Goal: Task Accomplishment & Management: Use online tool/utility

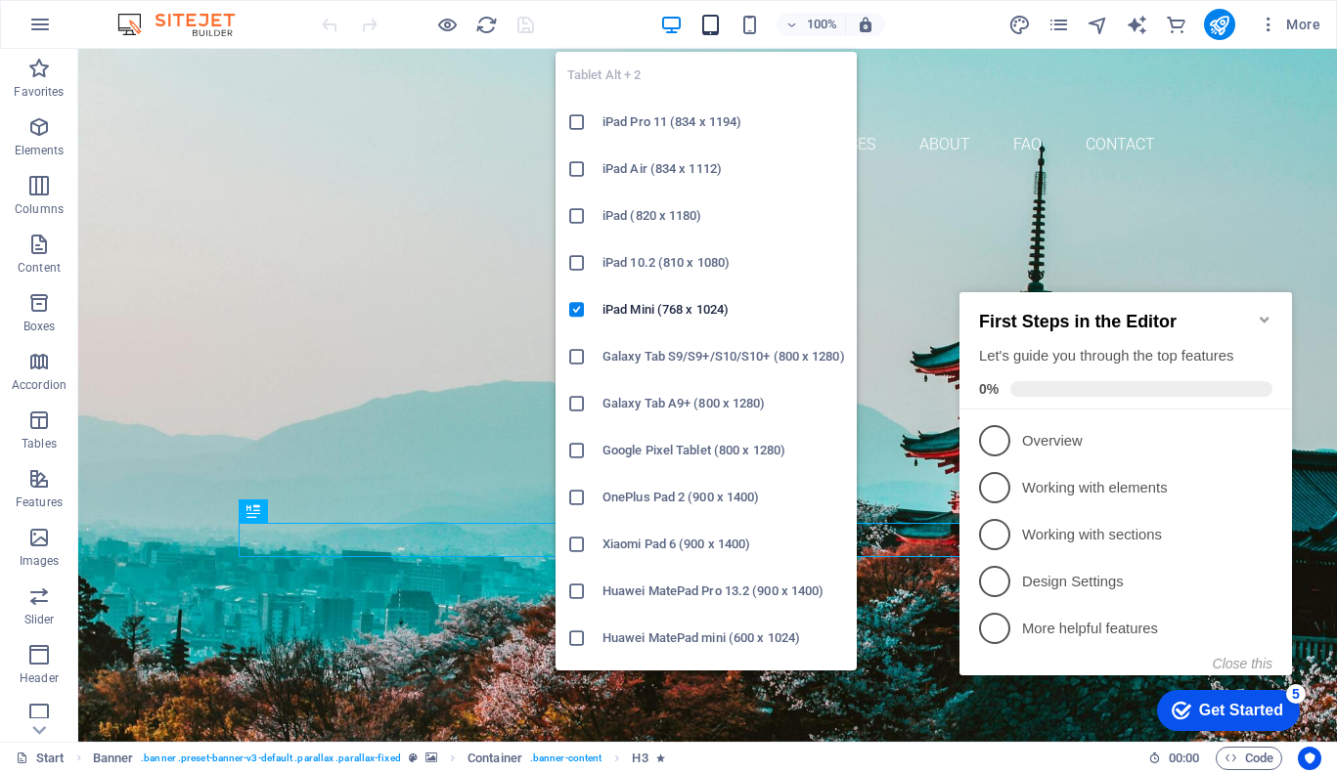
click at [711, 17] on icon "button" at bounding box center [710, 25] width 22 height 22
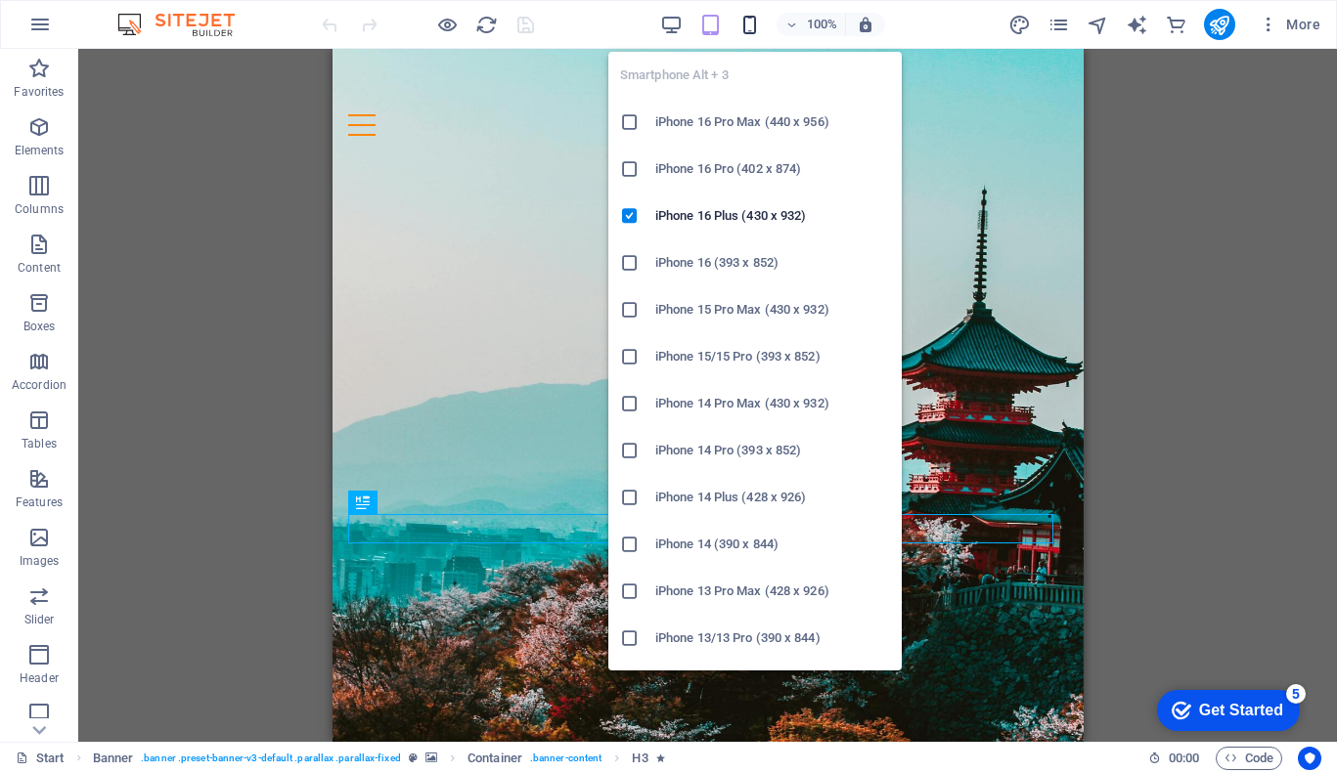
click at [753, 22] on icon "button" at bounding box center [749, 25] width 22 height 22
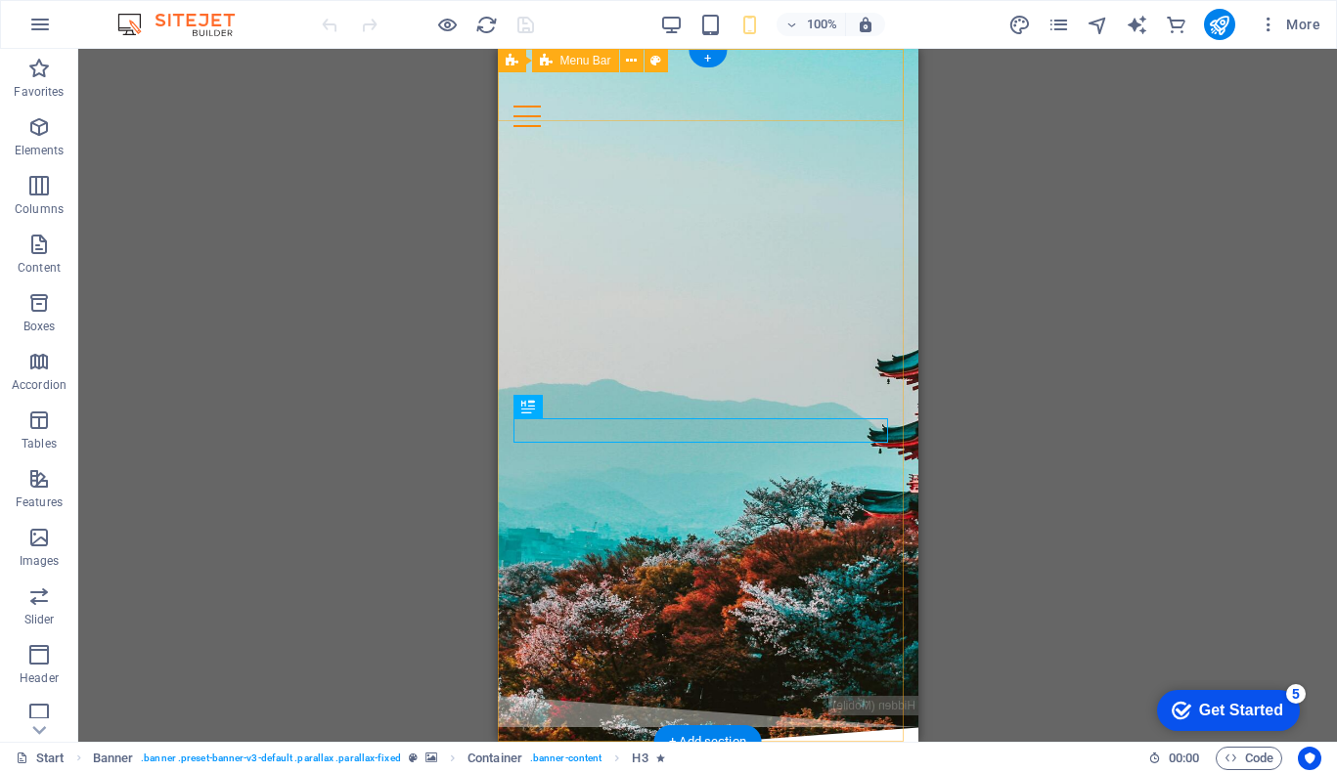
click at [814, 103] on div "Hitomi Sensei Home Courses About FAQ Contact" at bounding box center [707, 96] width 420 height 94
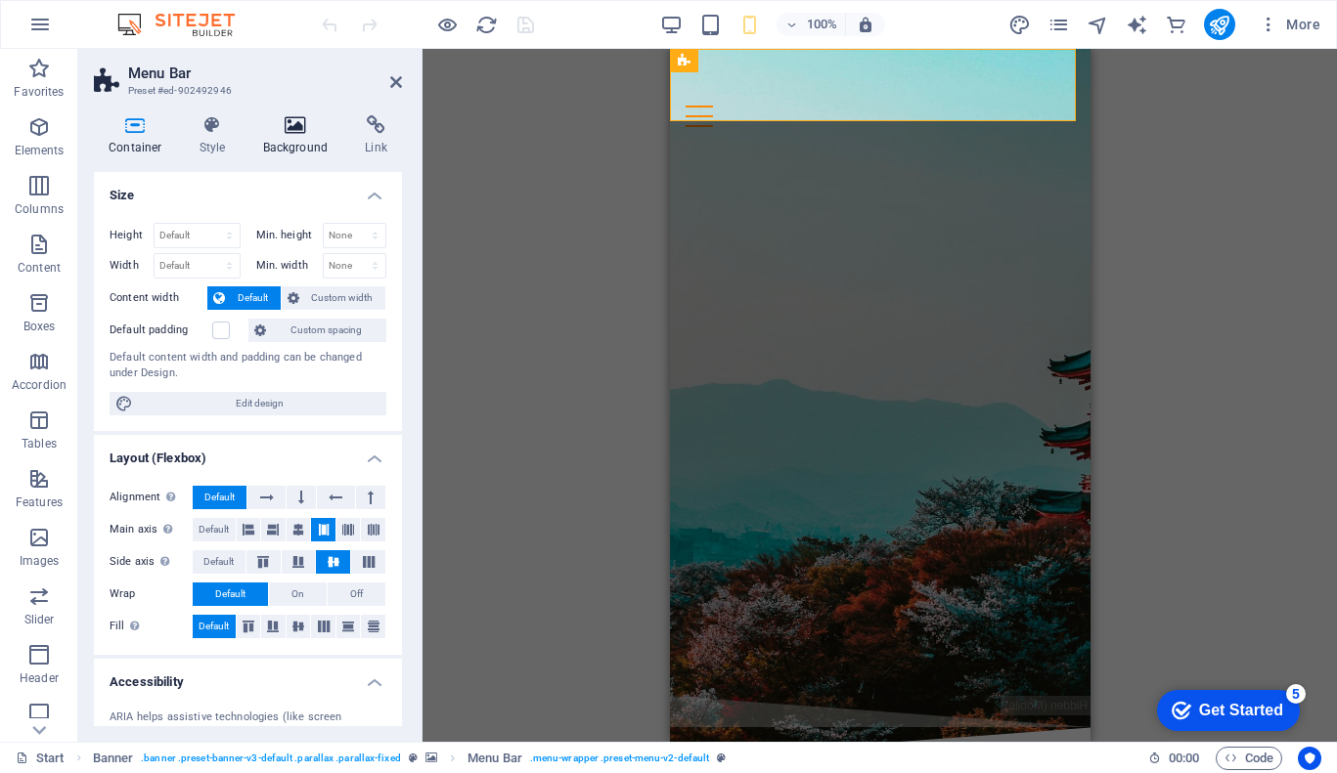
click at [295, 136] on h4 "Background" at bounding box center [299, 135] width 103 height 41
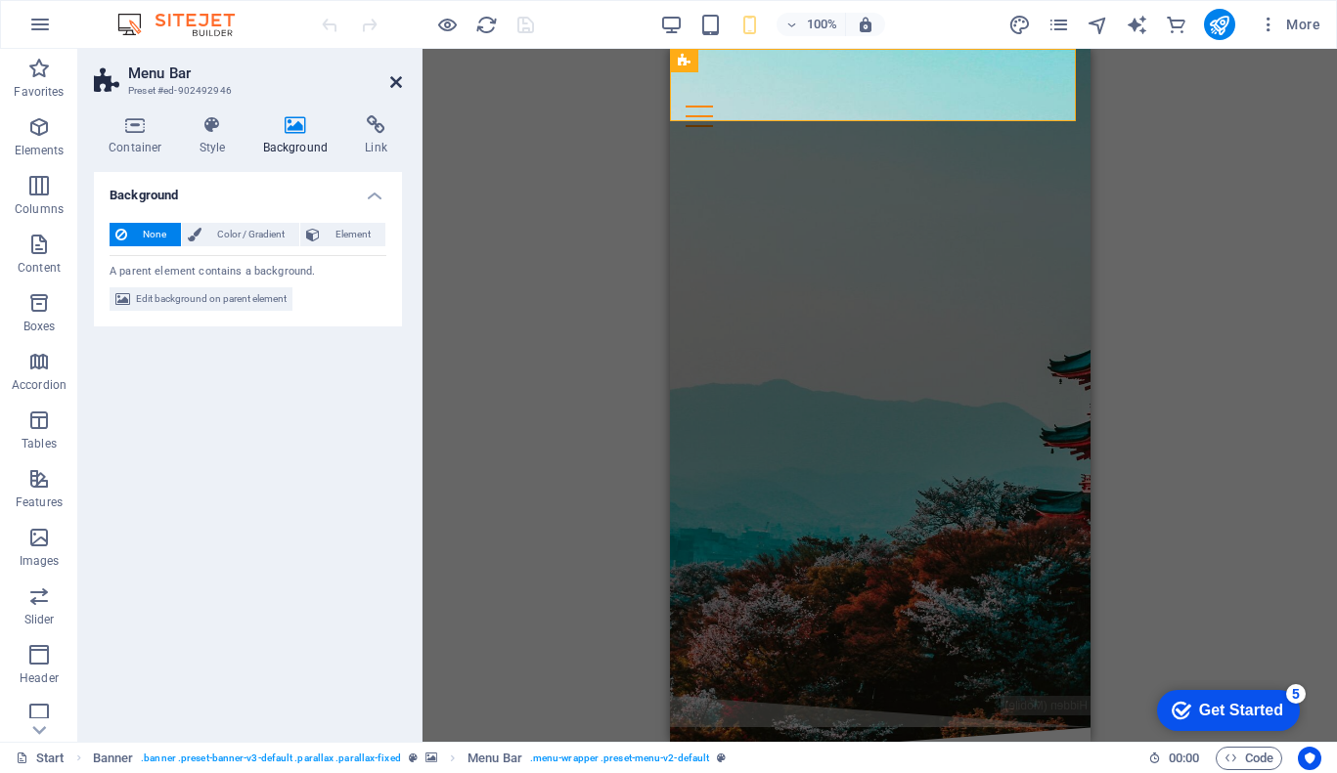
click at [392, 86] on icon at bounding box center [396, 82] width 12 height 16
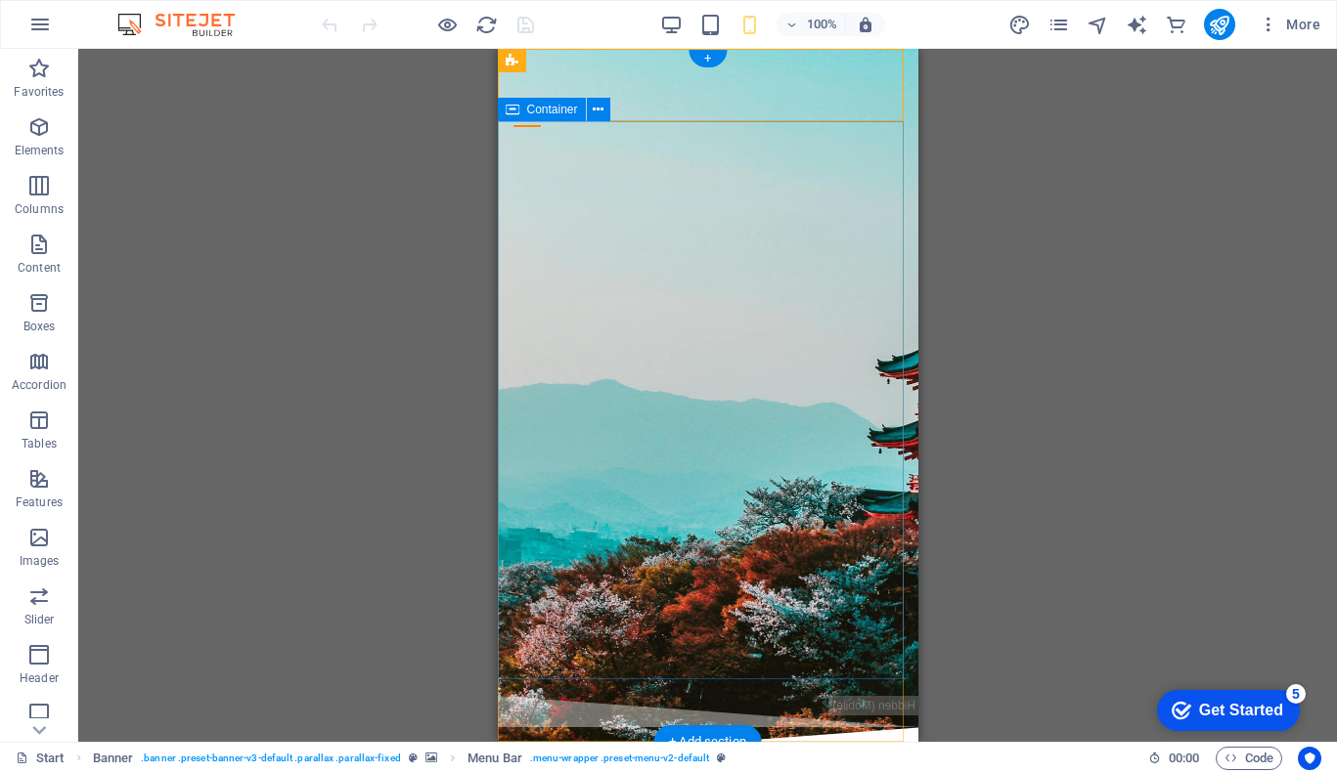
click at [734, 161] on div "Are you ready to learn JAPANESE? Join our japanese class Our Courses Sign up now" at bounding box center [707, 419] width 420 height 553
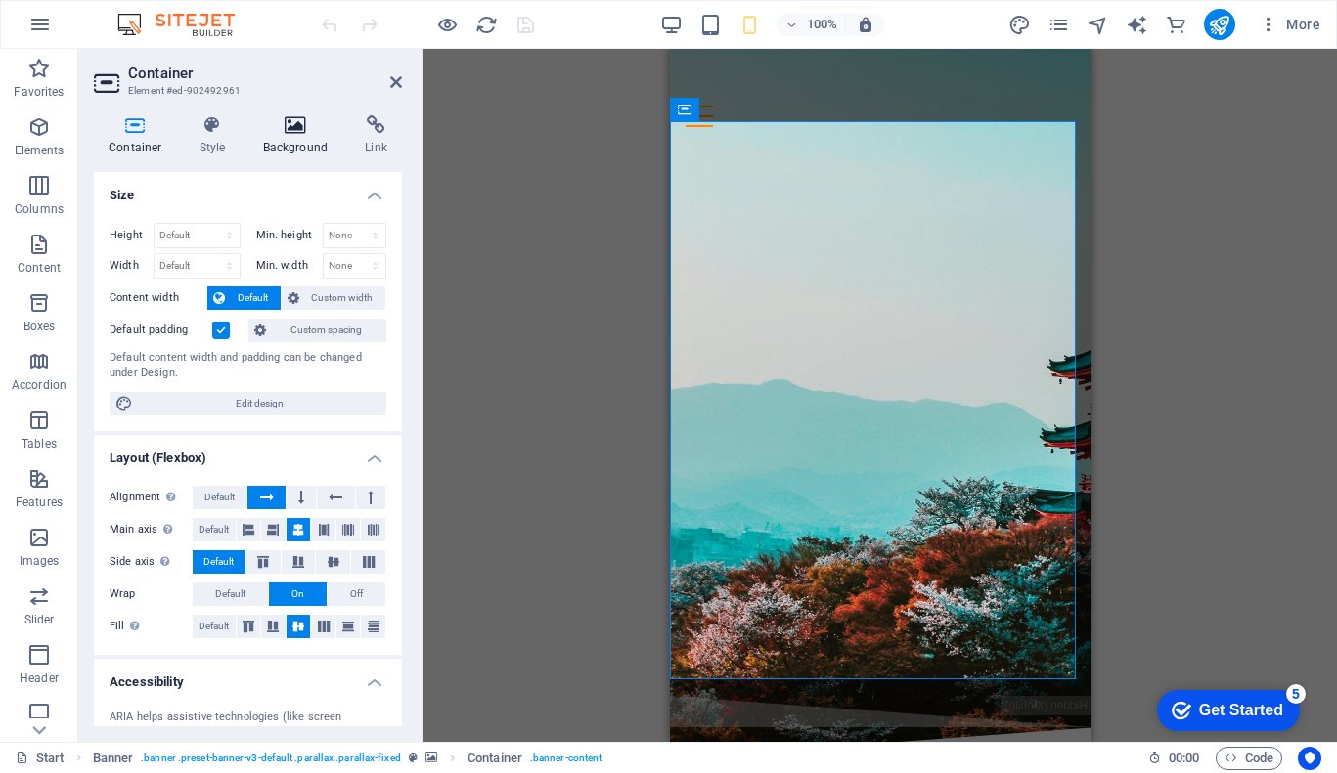
click at [320, 142] on h4 "Background" at bounding box center [299, 135] width 103 height 41
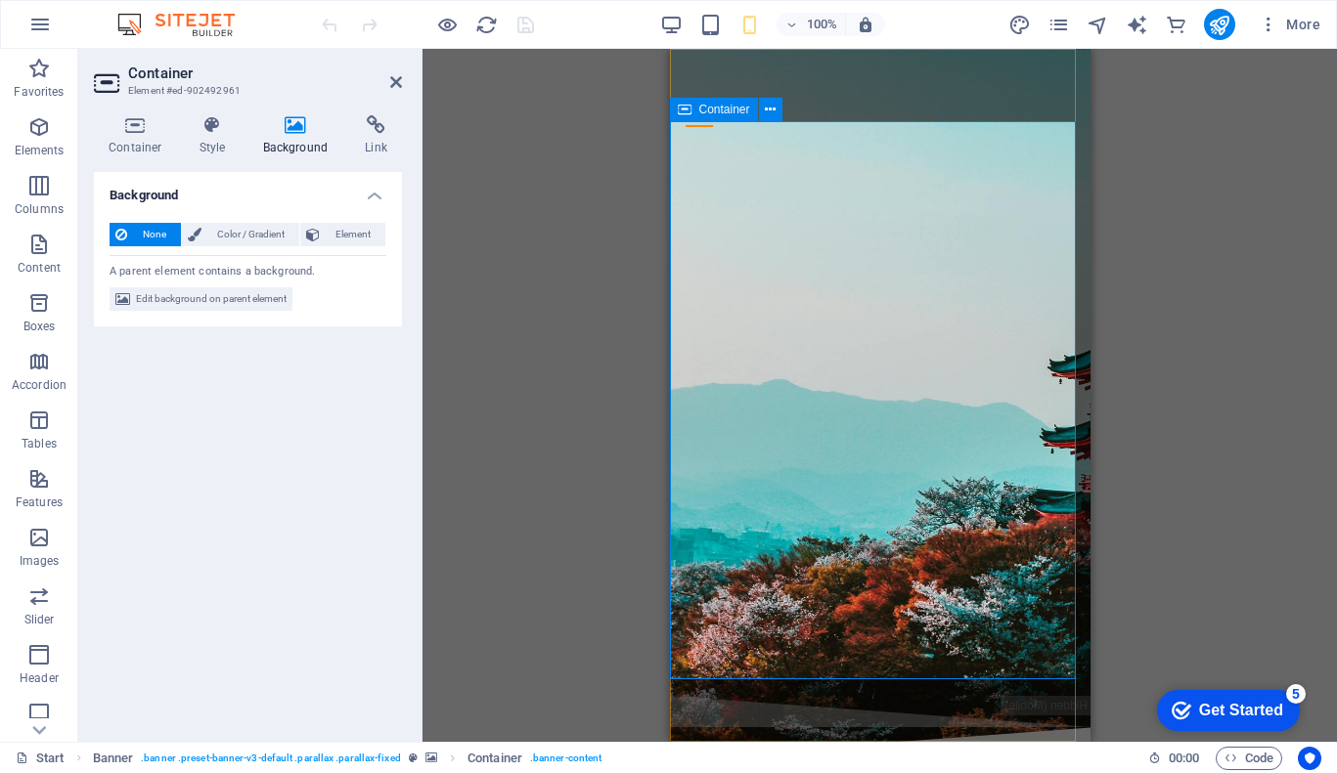
click at [948, 194] on div "Are you ready to learn JAPANESE? Join our japanese class Our Courses Sign up now" at bounding box center [879, 419] width 420 height 553
click at [1323, 227] on div "Drag here to replace the existing content. Press “Ctrl” if you want to create a…" at bounding box center [879, 395] width 914 height 693
click at [1242, 228] on div "Drag here to replace the existing content. Press “Ctrl” if you want to create a…" at bounding box center [879, 395] width 914 height 693
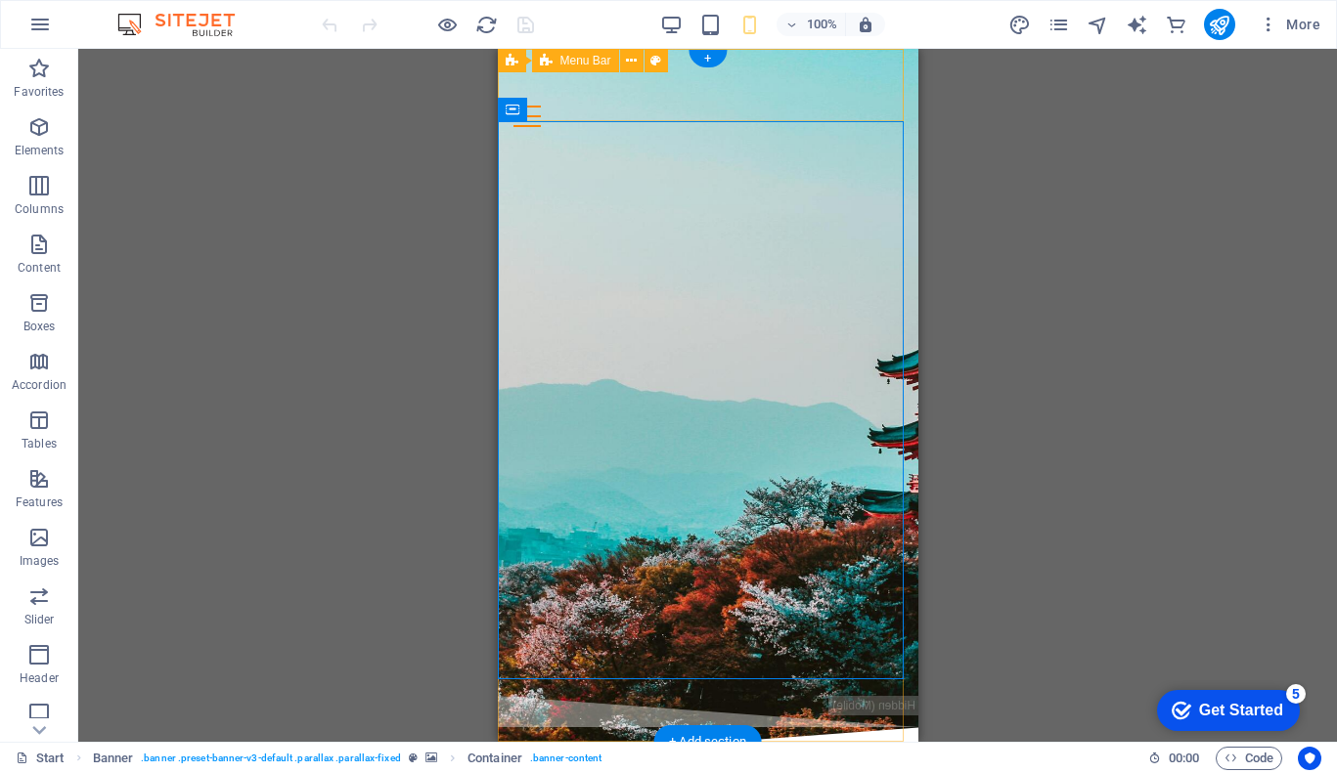
click at [780, 57] on div "Hitomi Sensei Home Courses About FAQ Contact" at bounding box center [707, 96] width 420 height 94
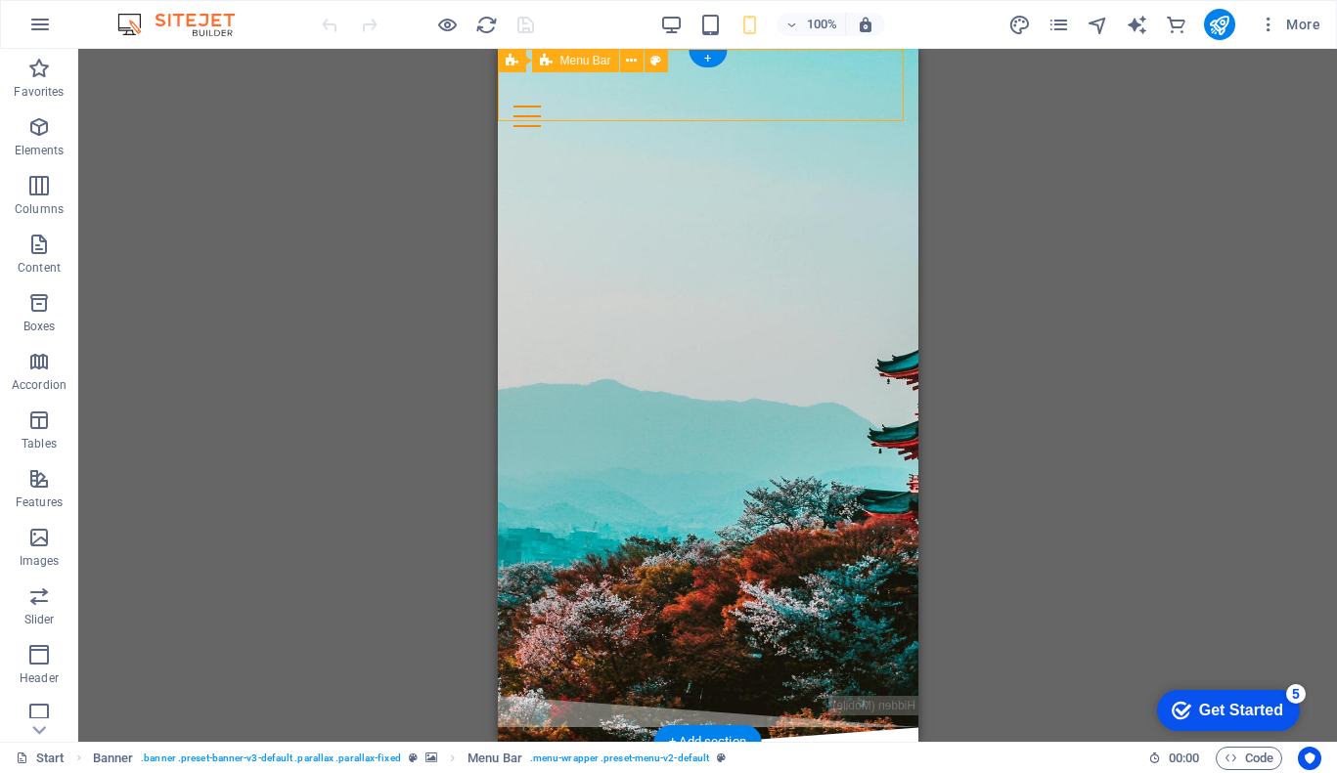
click at [780, 57] on div "Hitomi Sensei Home Courses About FAQ Contact" at bounding box center [707, 96] width 420 height 94
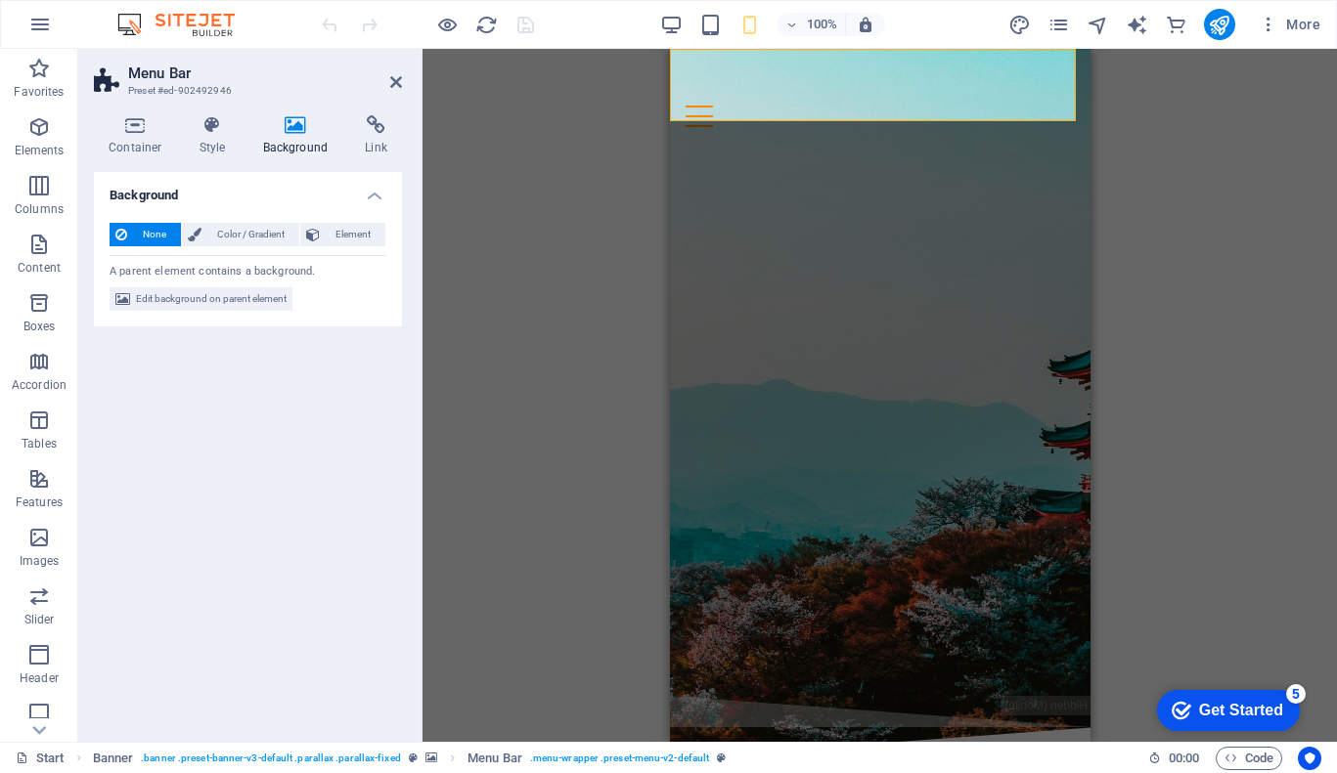
click at [298, 128] on icon at bounding box center [295, 125] width 95 height 20
click at [393, 81] on icon at bounding box center [396, 82] width 12 height 16
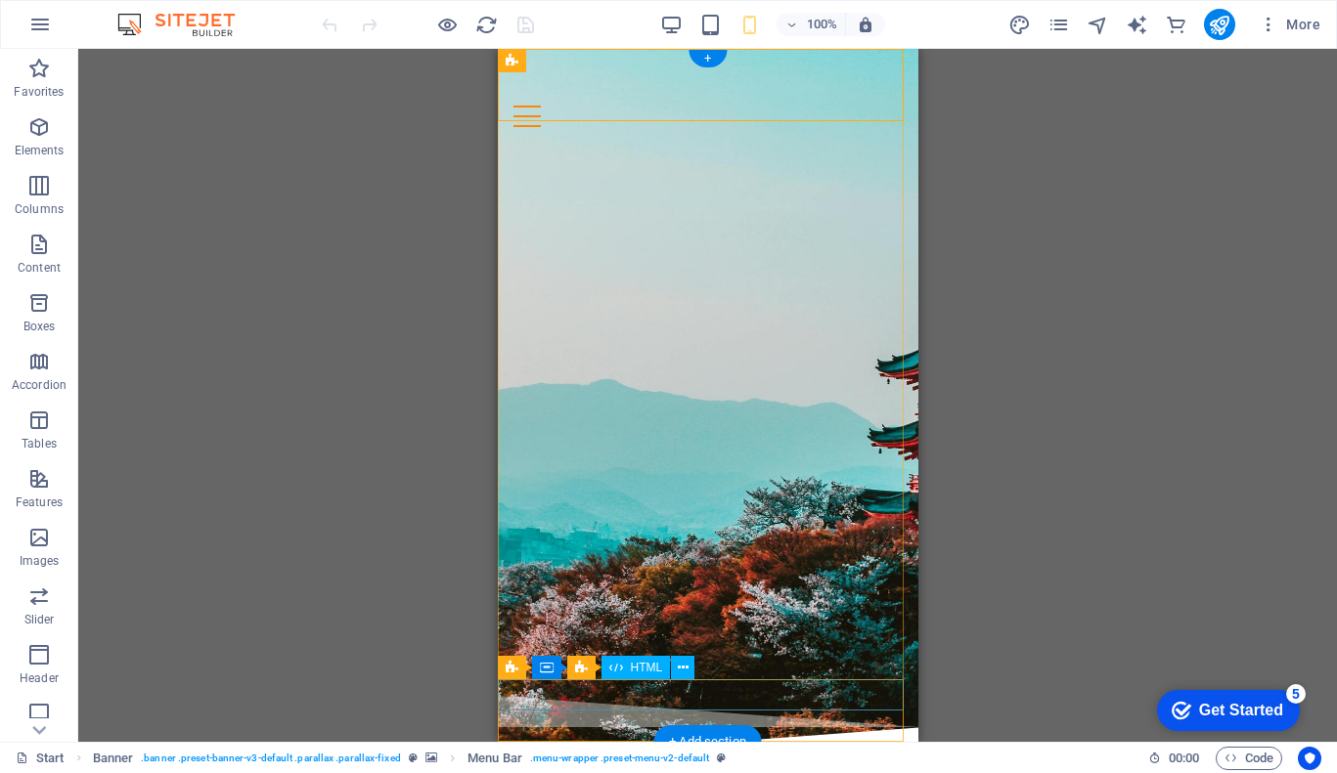
click at [799, 696] on div at bounding box center [707, 711] width 420 height 31
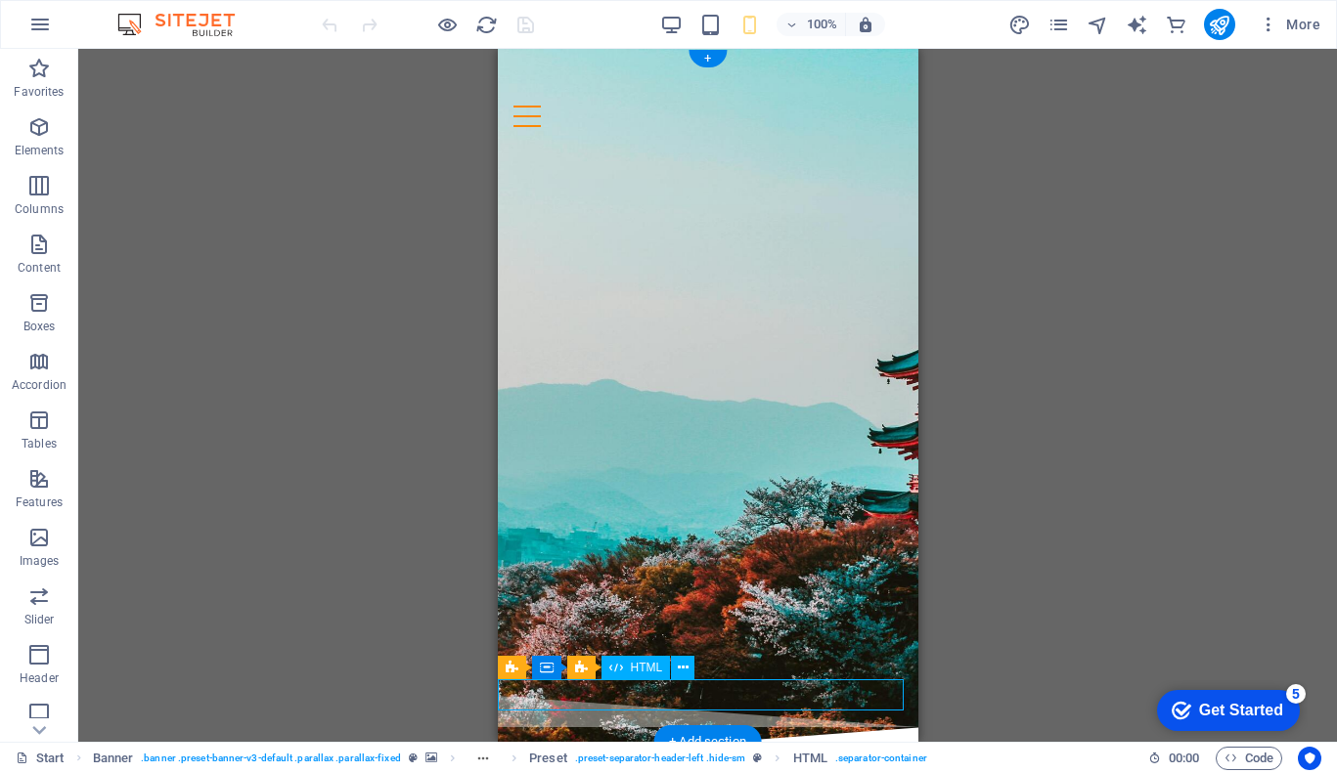
click at [799, 696] on div at bounding box center [707, 711] width 420 height 31
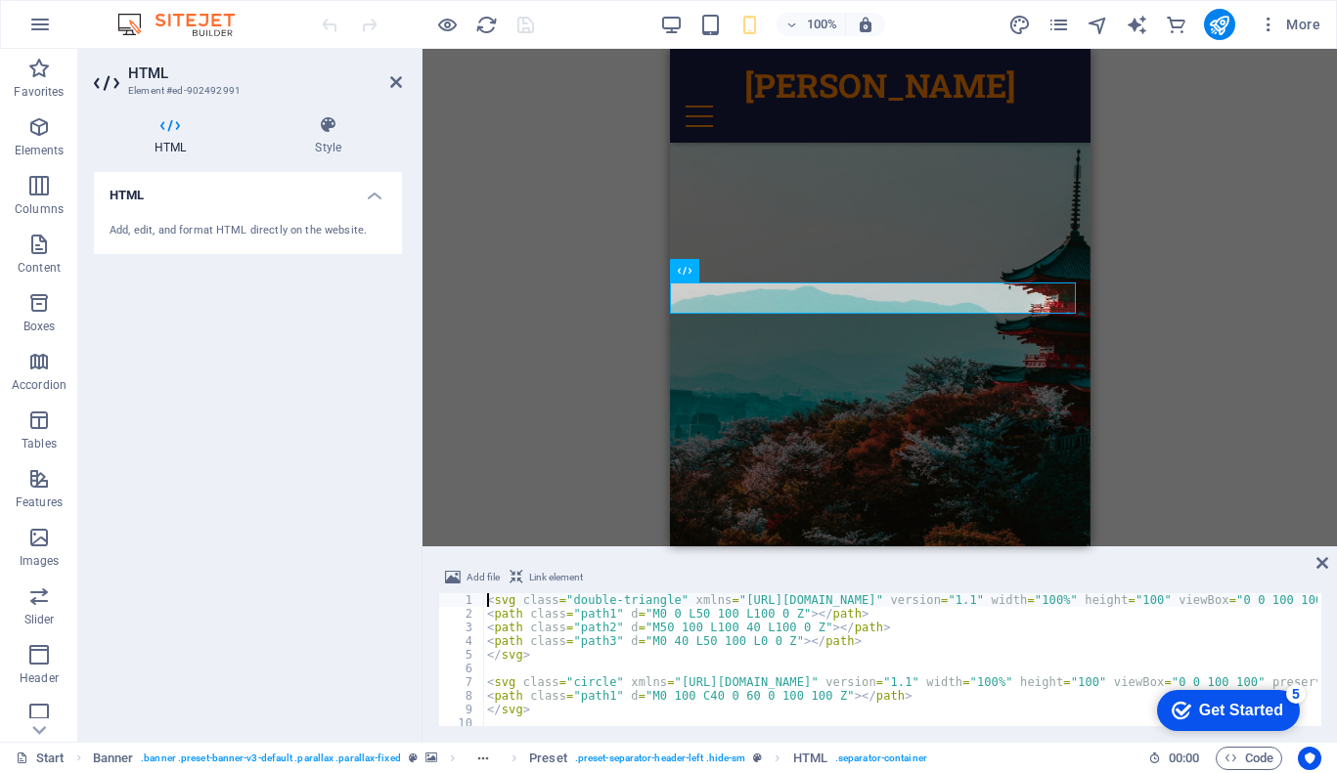
scroll to position [340, 0]
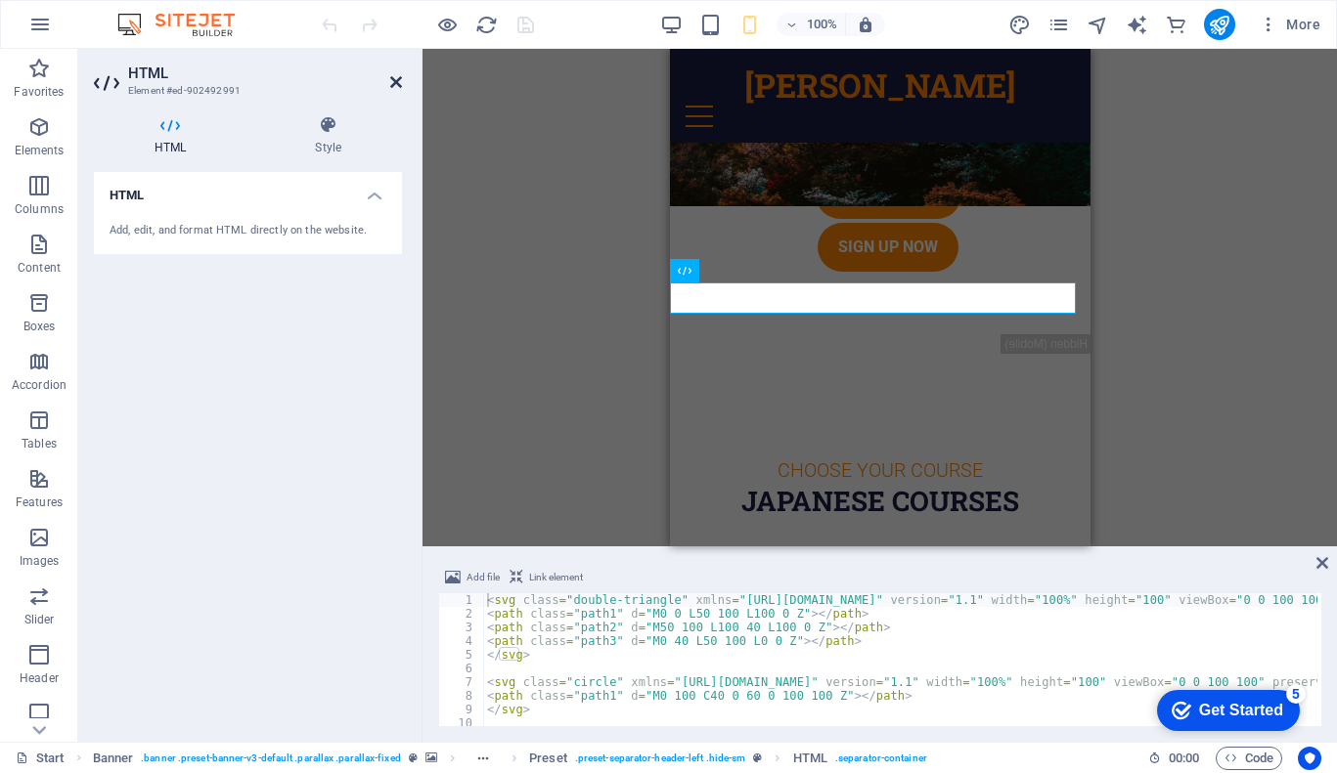
click at [397, 85] on icon at bounding box center [396, 82] width 12 height 16
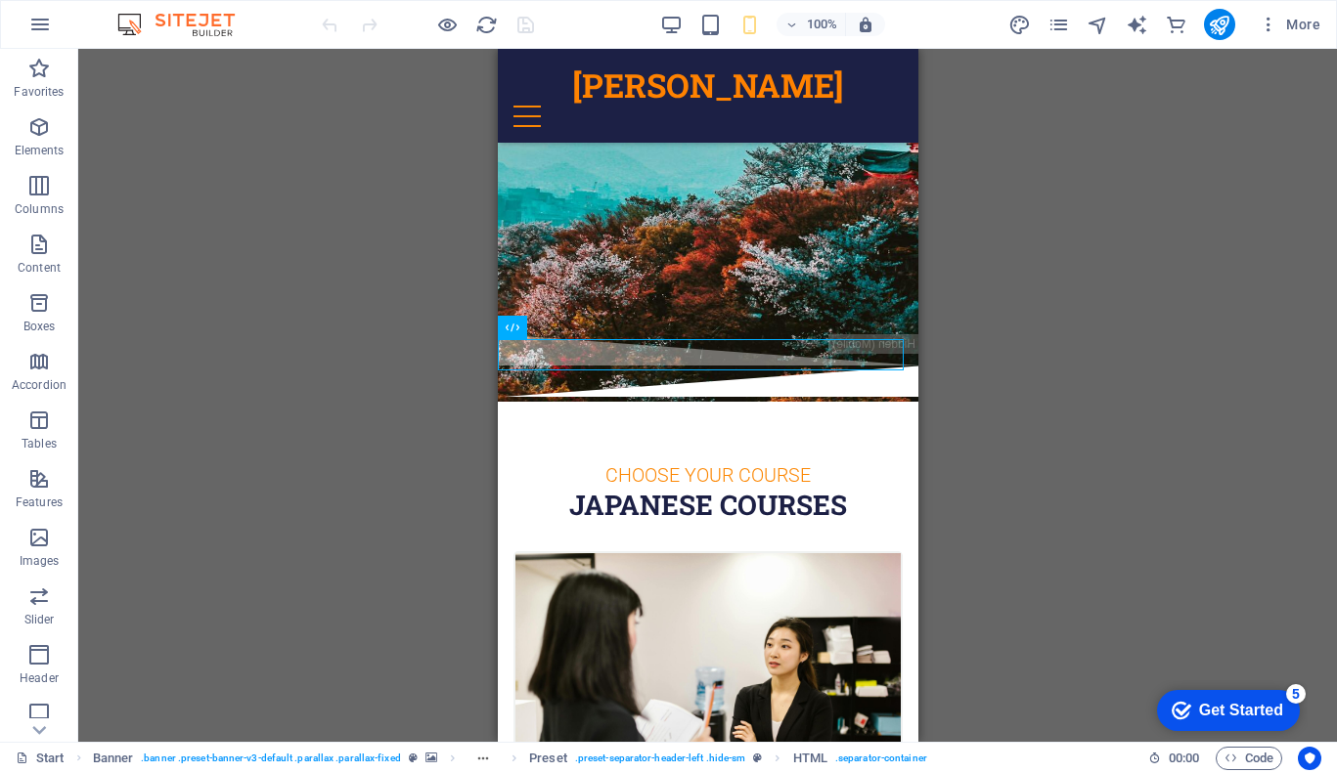
click at [1083, 359] on div "H3 Banner Container Banner Menu Bar Menu Image Container Banner Logo H1 Spacer …" at bounding box center [707, 395] width 1258 height 693
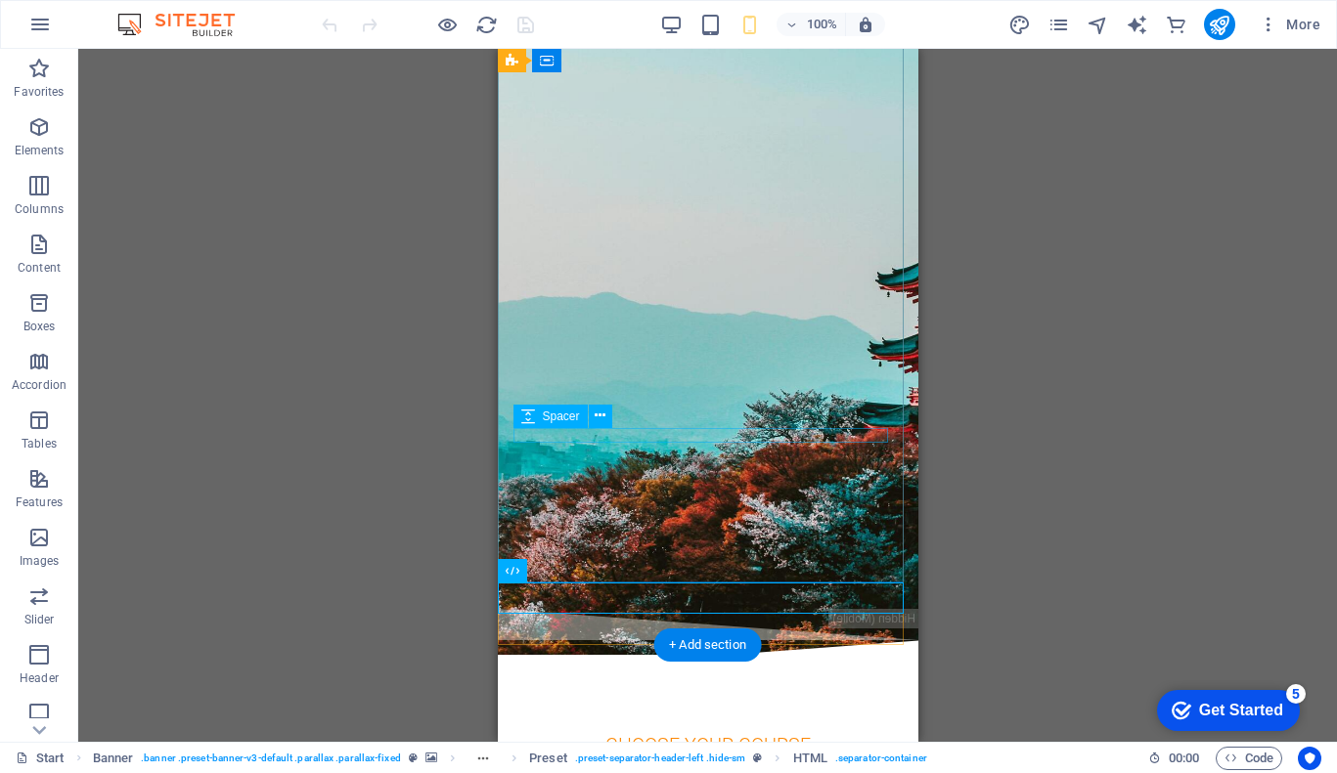
scroll to position [0, 0]
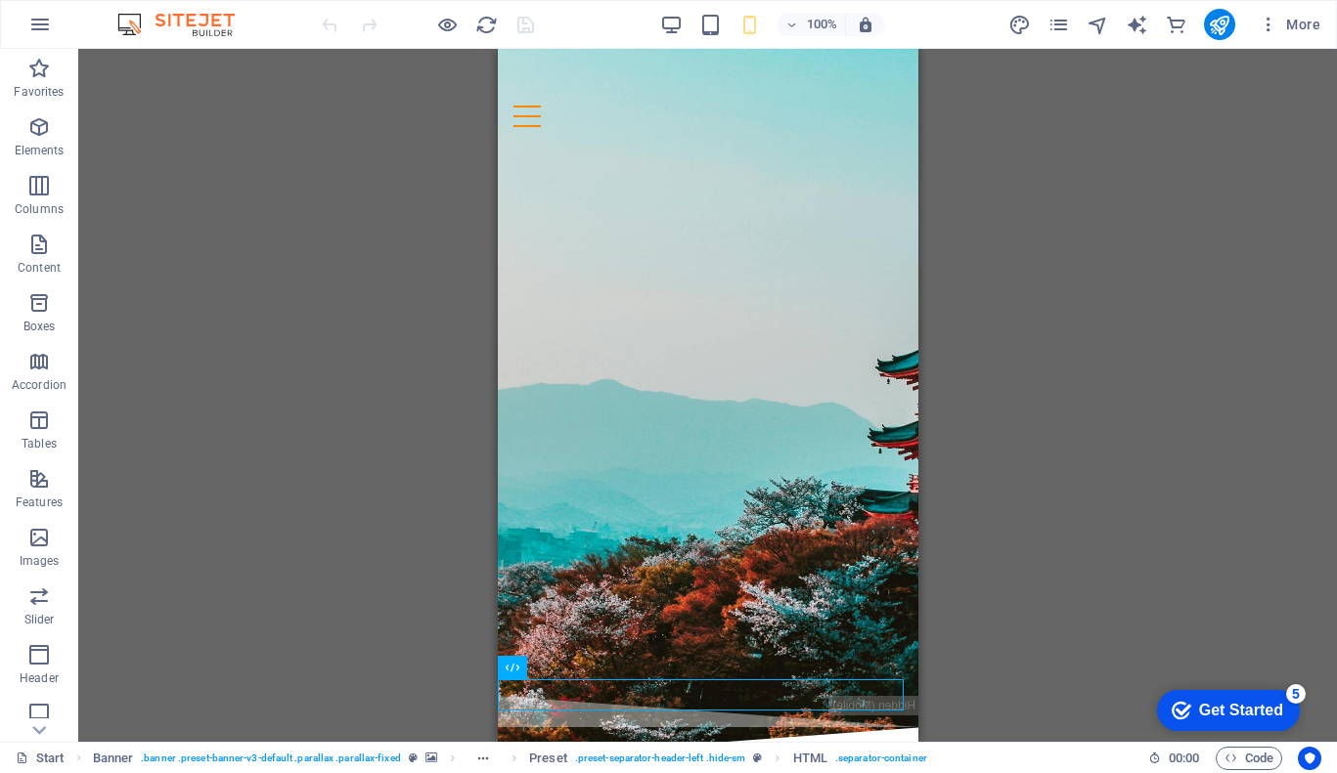
click at [403, 352] on div "H3 Banner Container Banner Menu Bar Menu Image Container Banner Logo H1 Spacer …" at bounding box center [707, 395] width 1258 height 693
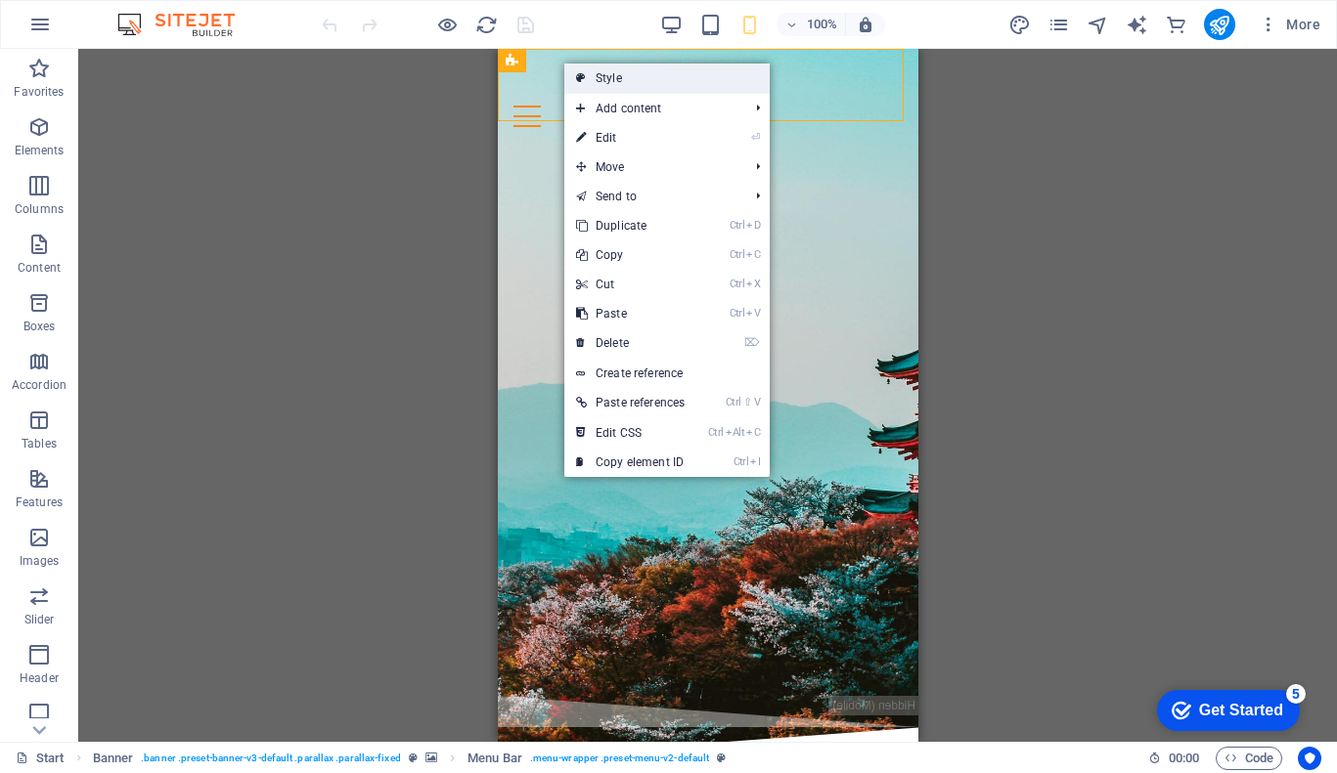
click at [629, 69] on link "Style" at bounding box center [666, 78] width 205 height 29
select select "rem"
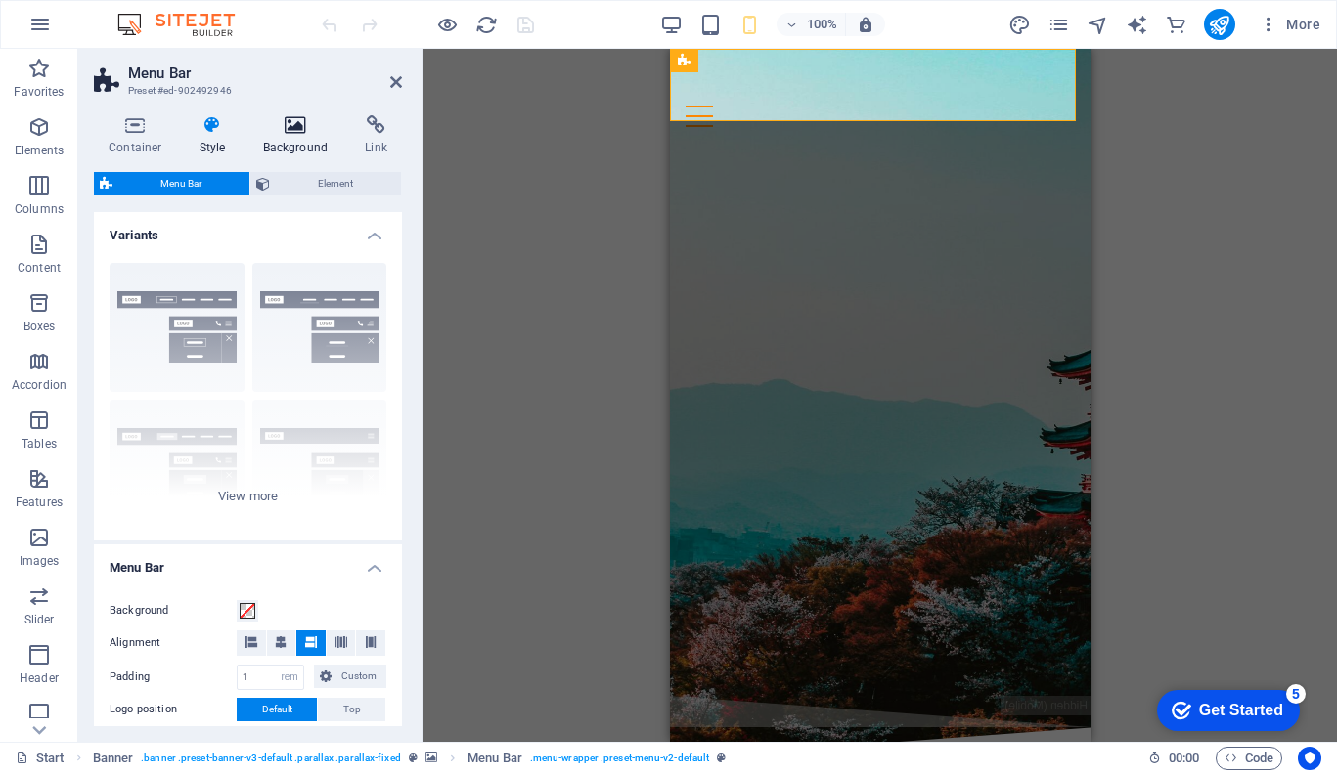
click at [305, 131] on icon at bounding box center [295, 125] width 95 height 20
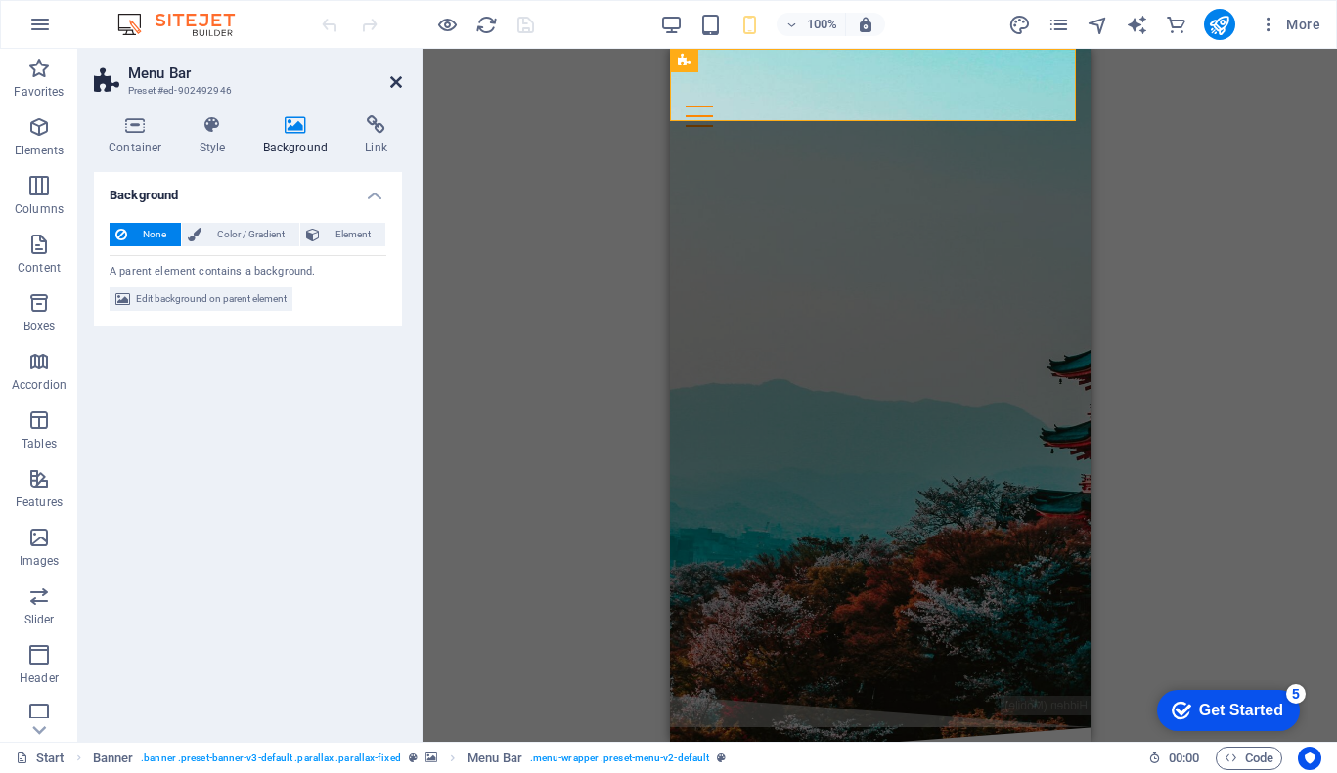
click at [398, 84] on icon at bounding box center [396, 82] width 12 height 16
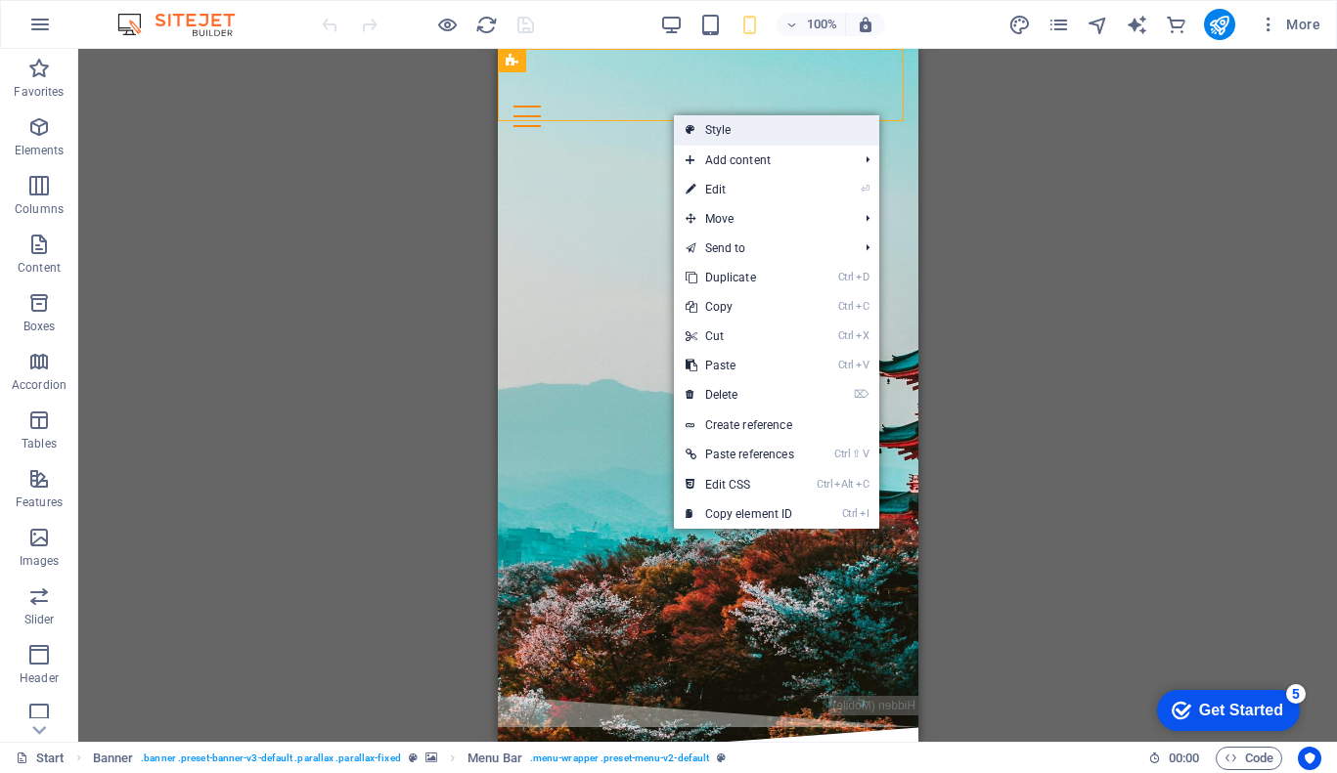
click at [763, 121] on link "Style" at bounding box center [776, 129] width 205 height 29
select select "rem"
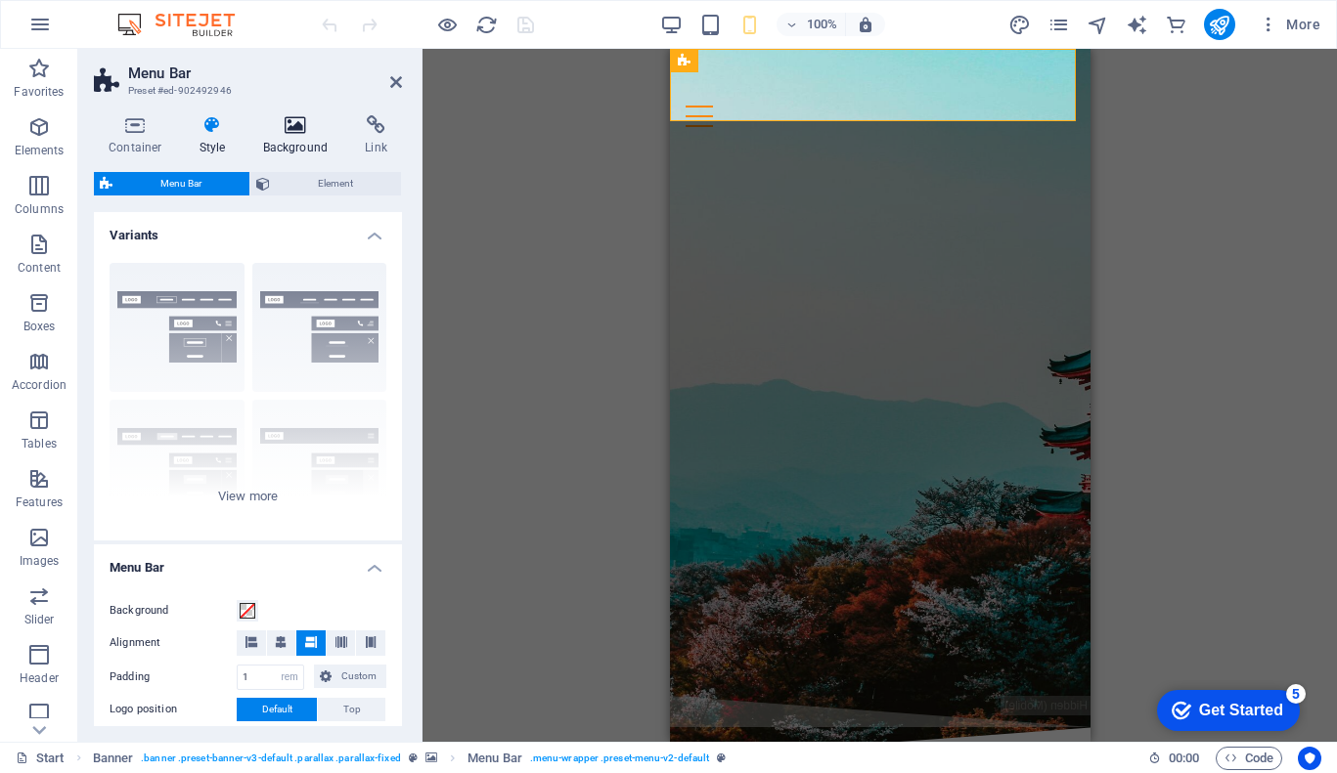
click at [303, 136] on h4 "Background" at bounding box center [299, 135] width 103 height 41
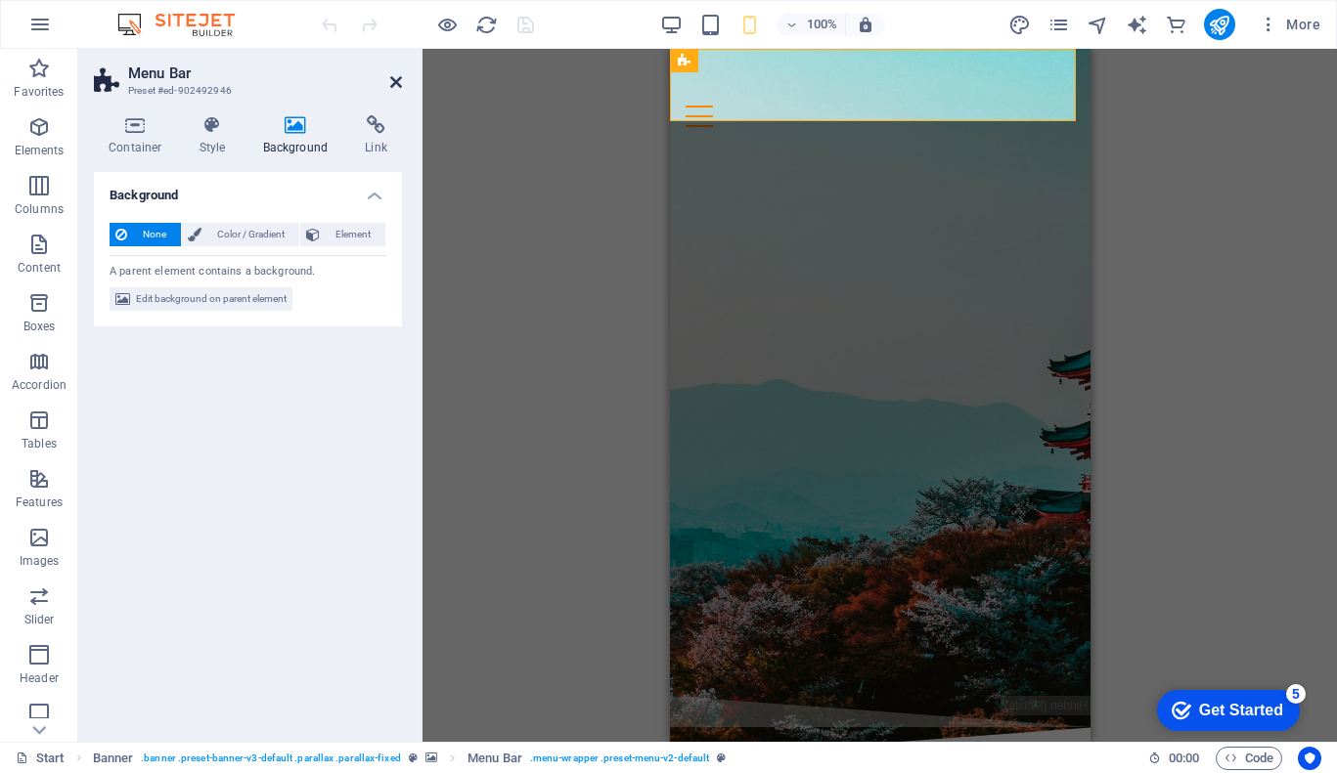
click at [397, 84] on icon at bounding box center [396, 82] width 12 height 16
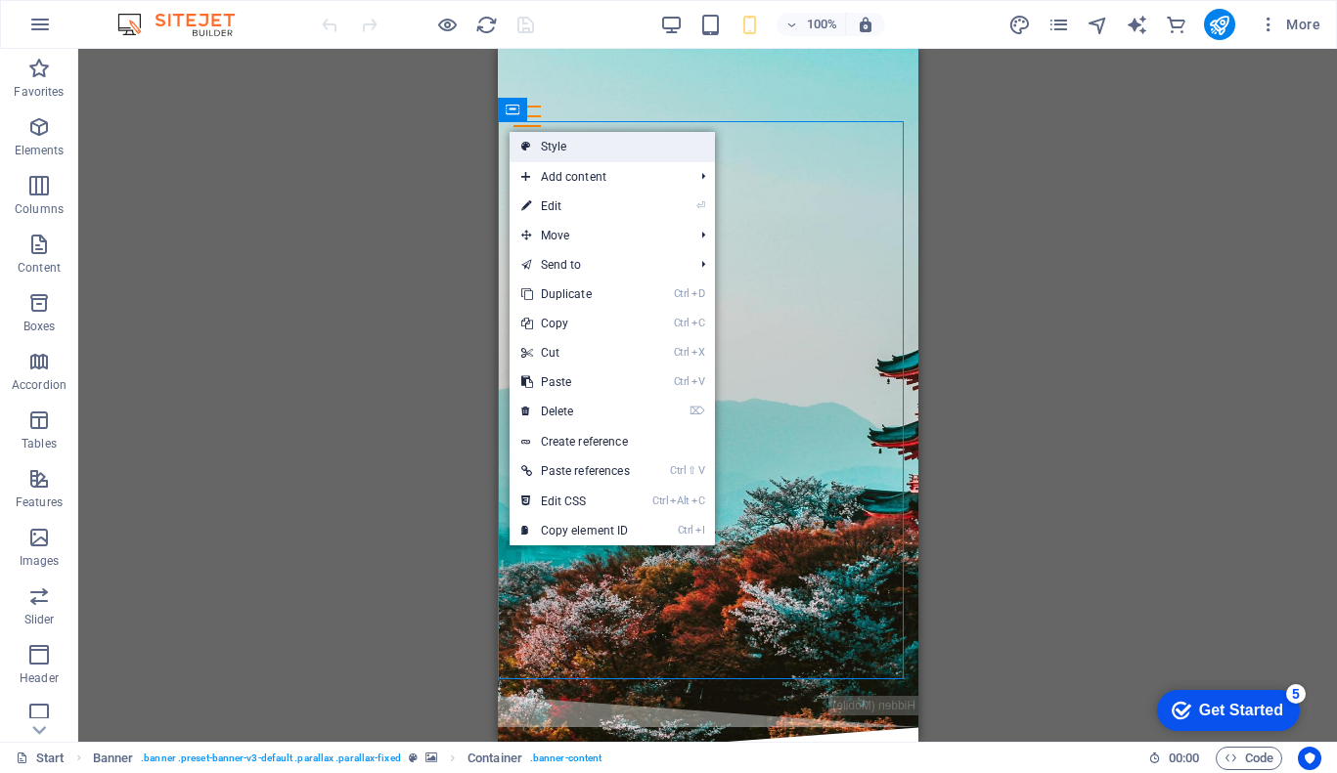
click at [640, 142] on link "Style" at bounding box center [611, 146] width 205 height 29
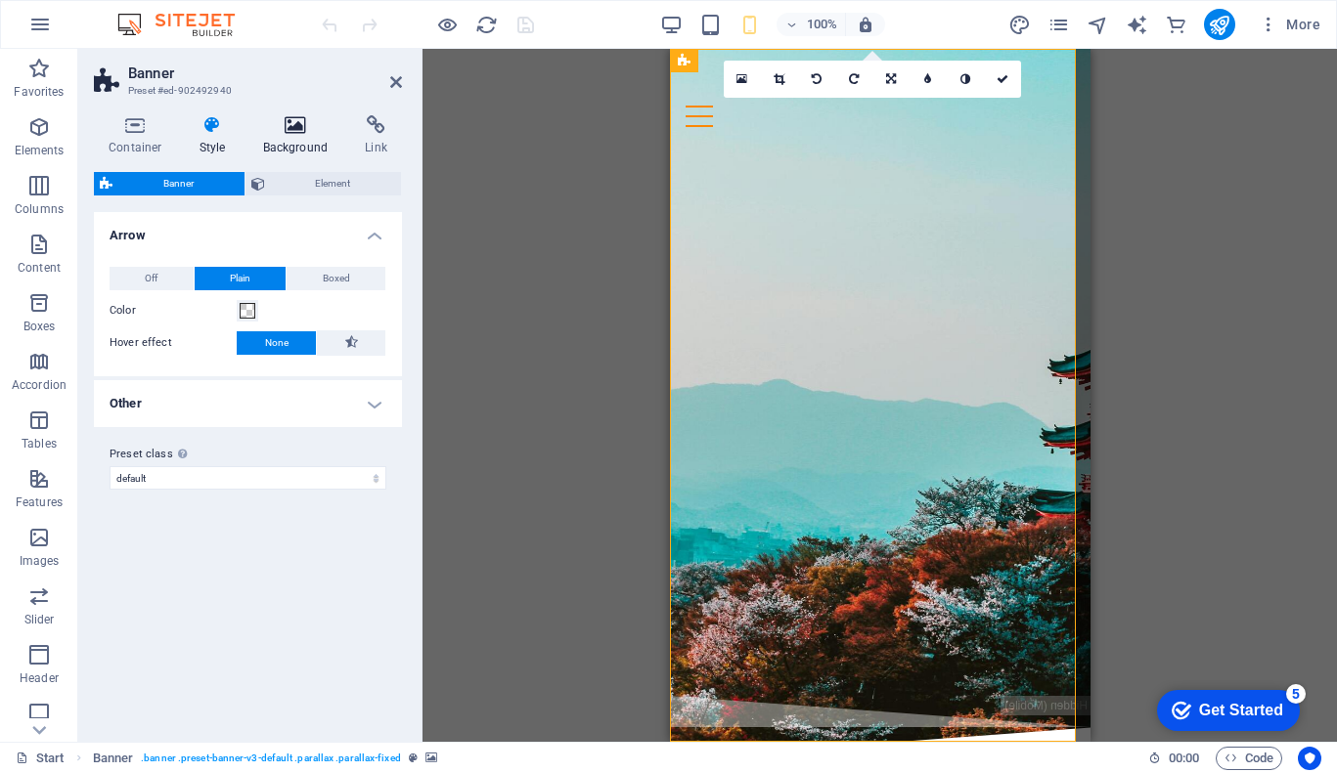
click at [288, 134] on icon at bounding box center [295, 125] width 95 height 20
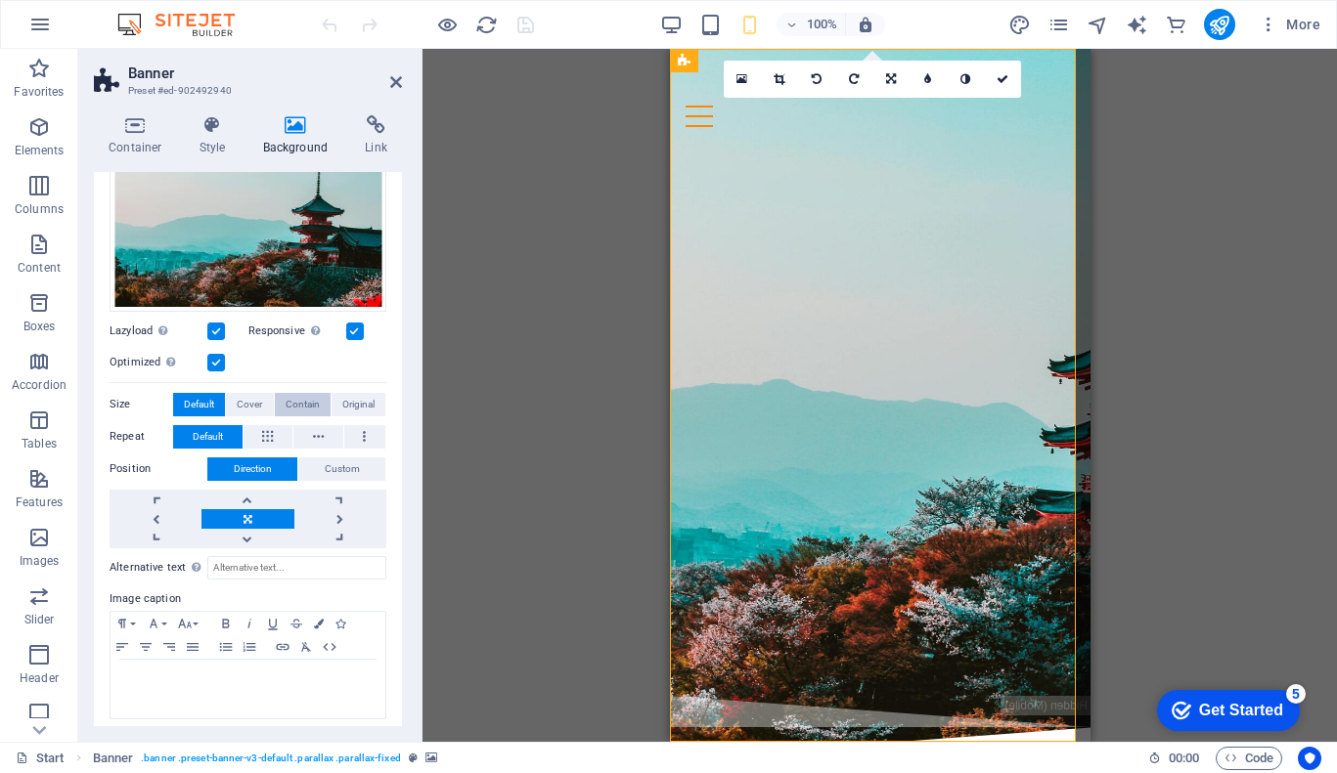
scroll to position [222, 0]
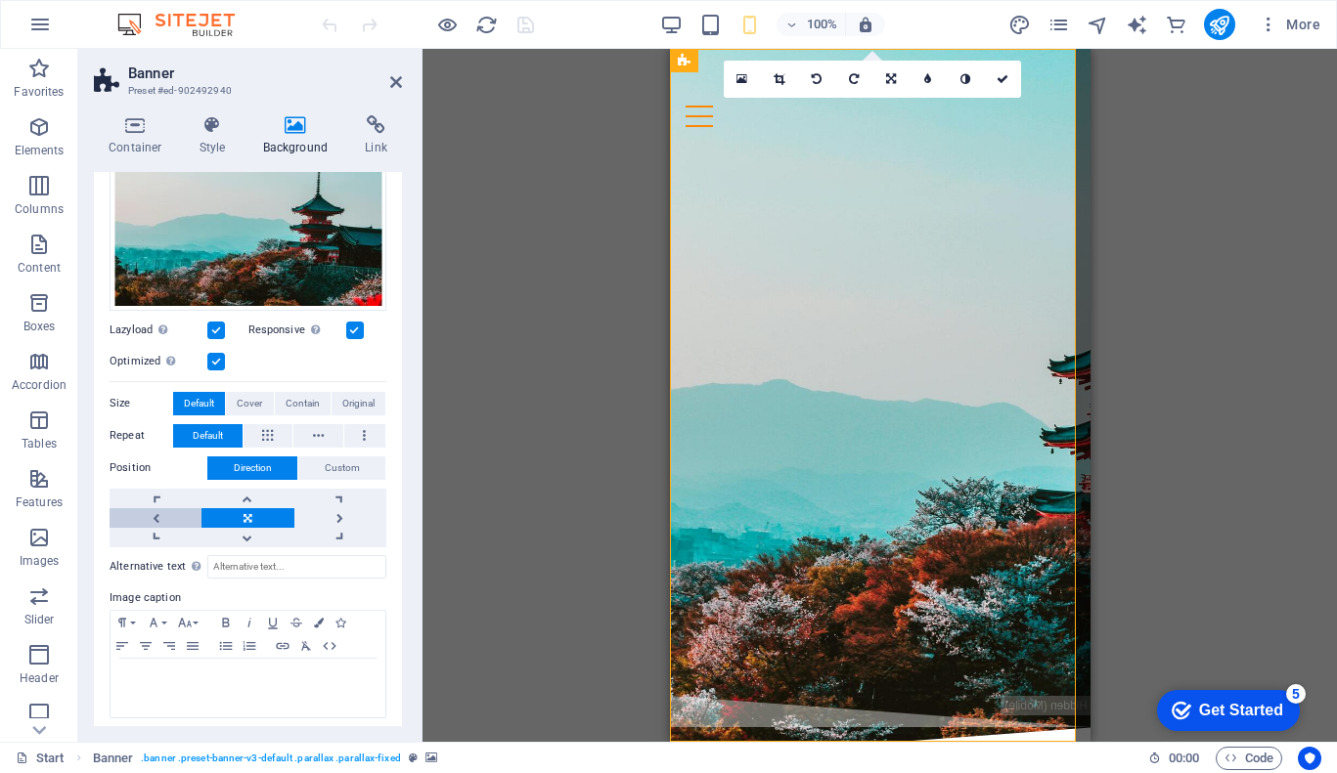
click at [165, 509] on link at bounding box center [156, 518] width 92 height 20
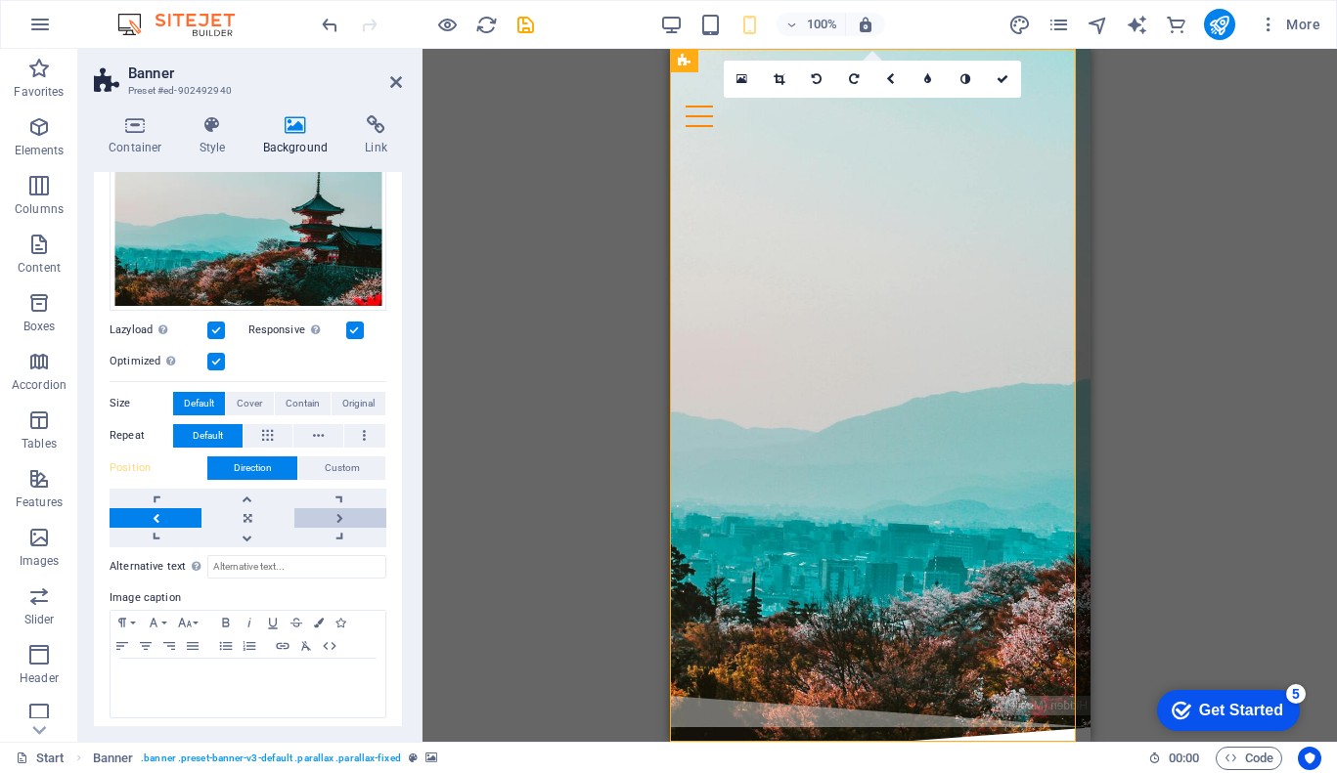
click at [340, 516] on link at bounding box center [340, 518] width 92 height 20
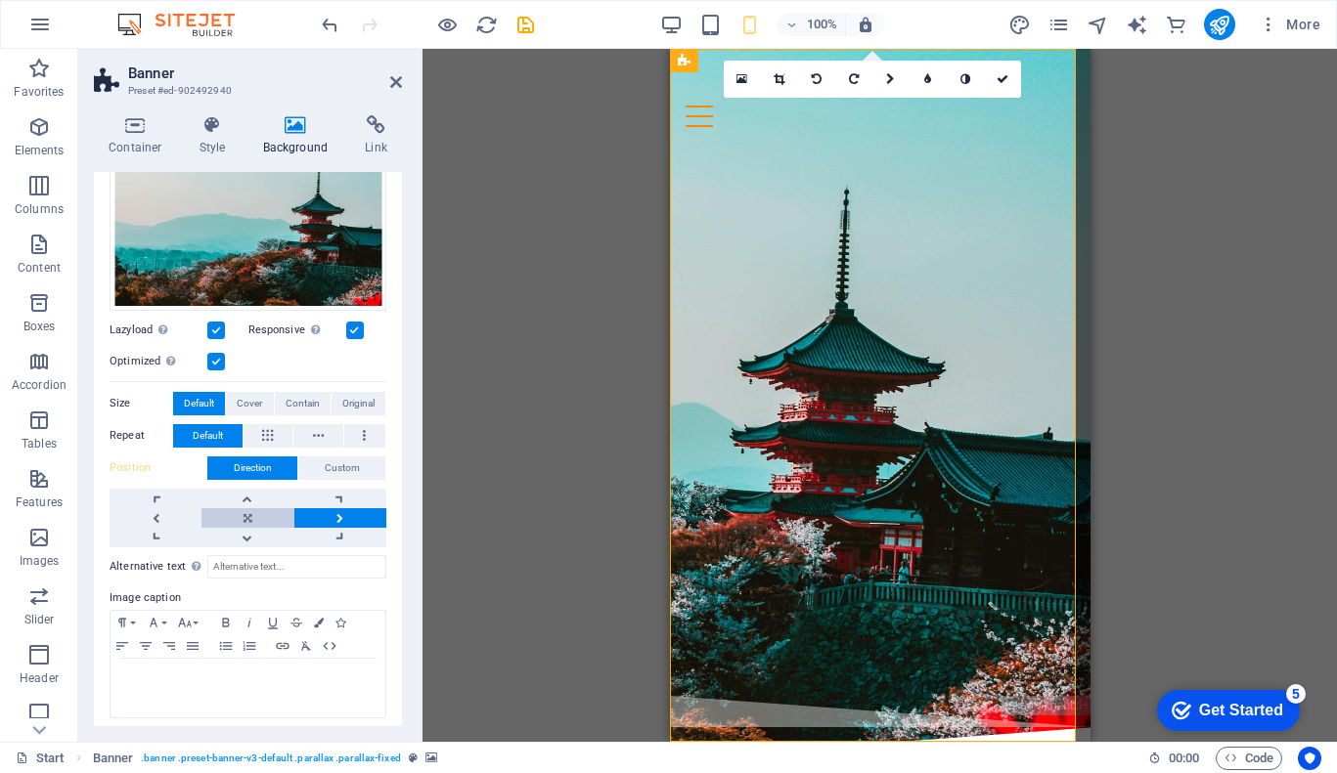
click at [243, 516] on link at bounding box center [247, 518] width 92 height 20
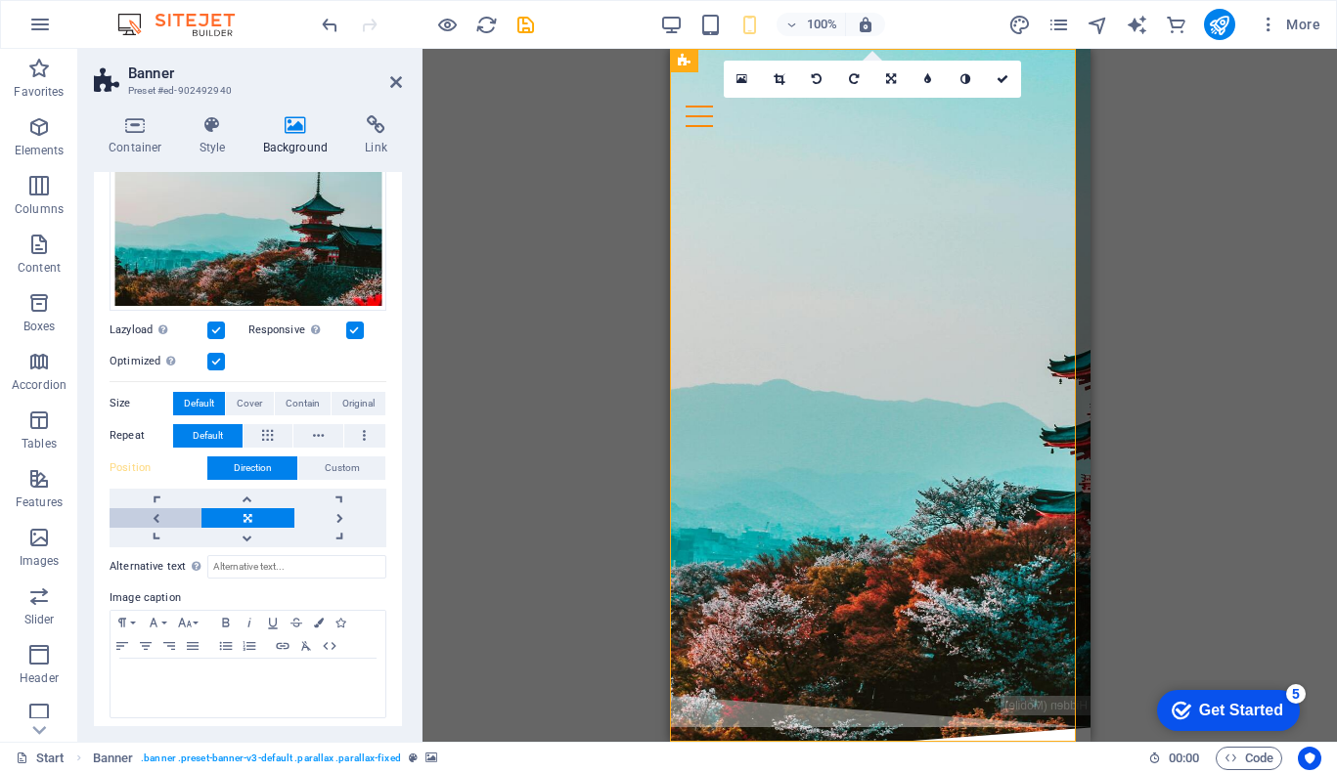
click at [171, 514] on link at bounding box center [156, 518] width 92 height 20
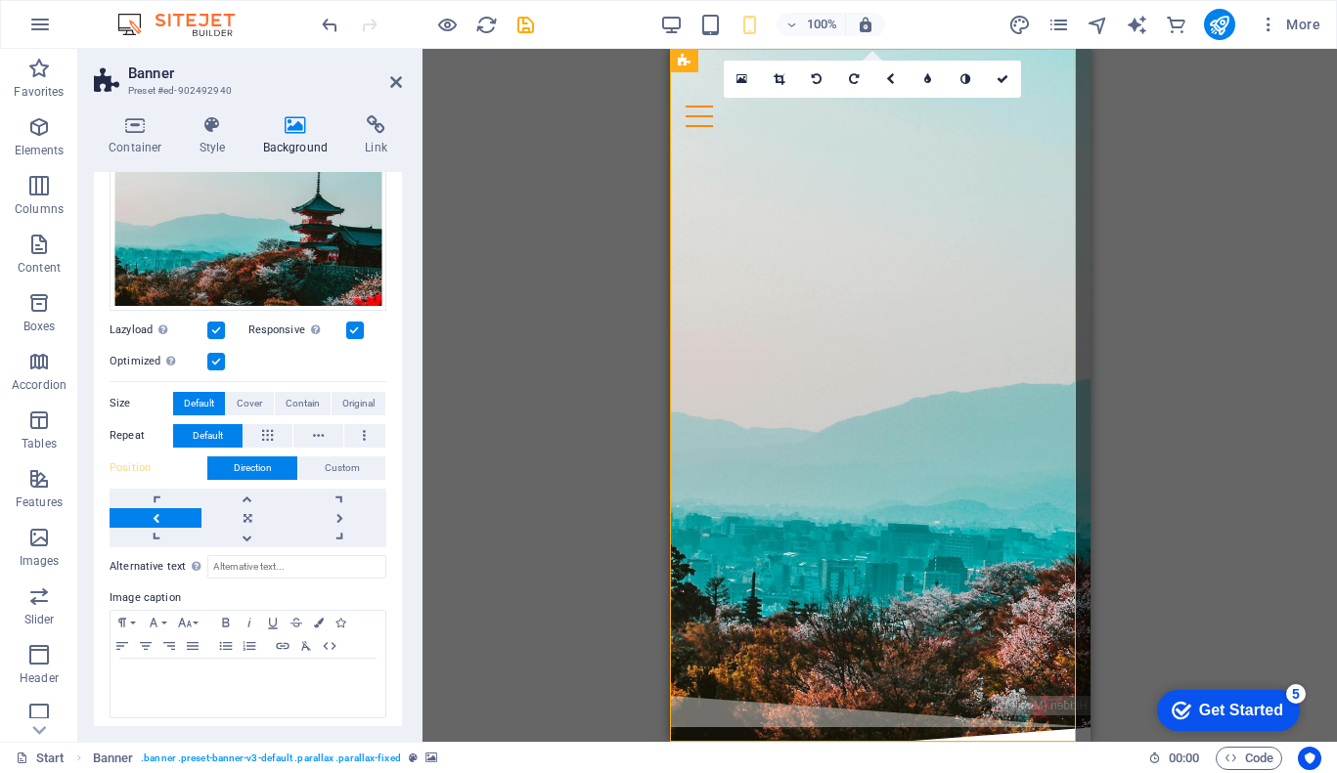
click at [171, 514] on link at bounding box center [156, 518] width 92 height 20
click at [330, 512] on link at bounding box center [340, 518] width 92 height 20
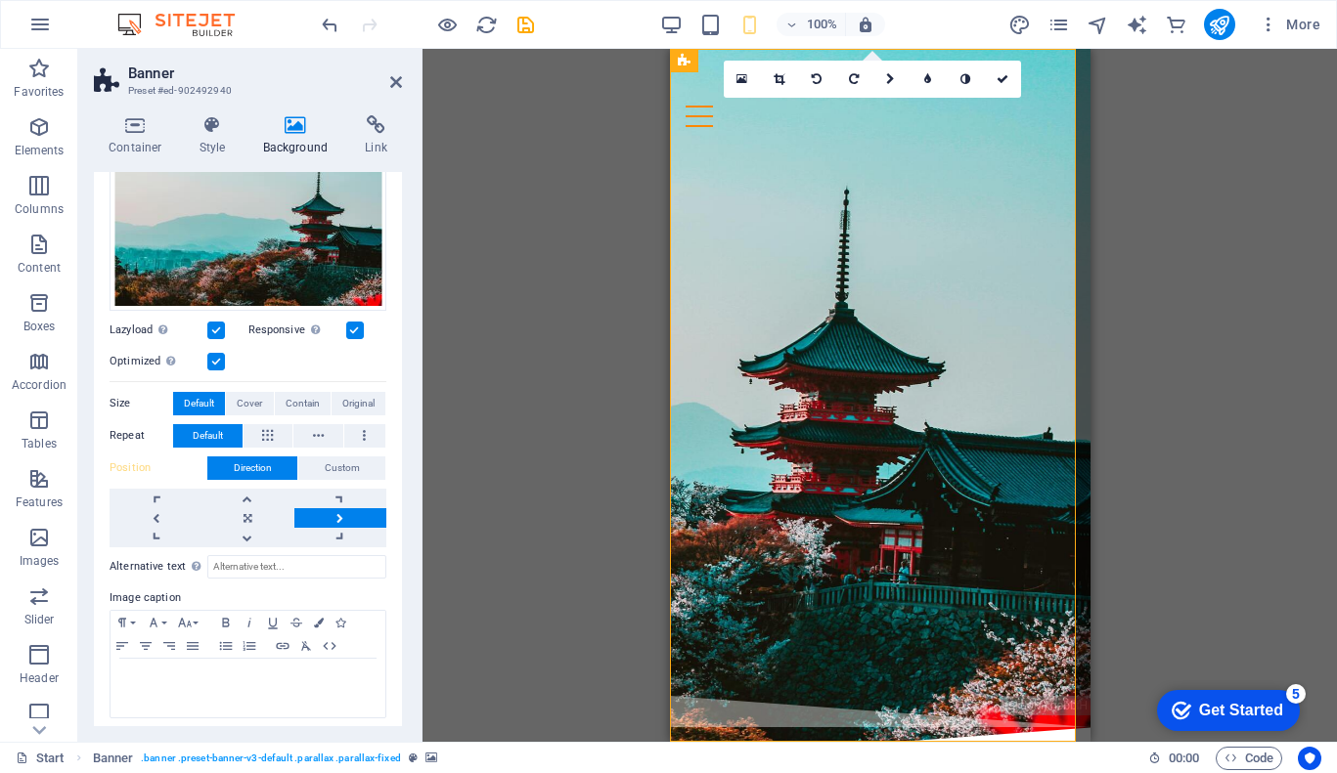
click at [330, 512] on link at bounding box center [340, 518] width 92 height 20
click at [175, 499] on link at bounding box center [156, 499] width 92 height 20
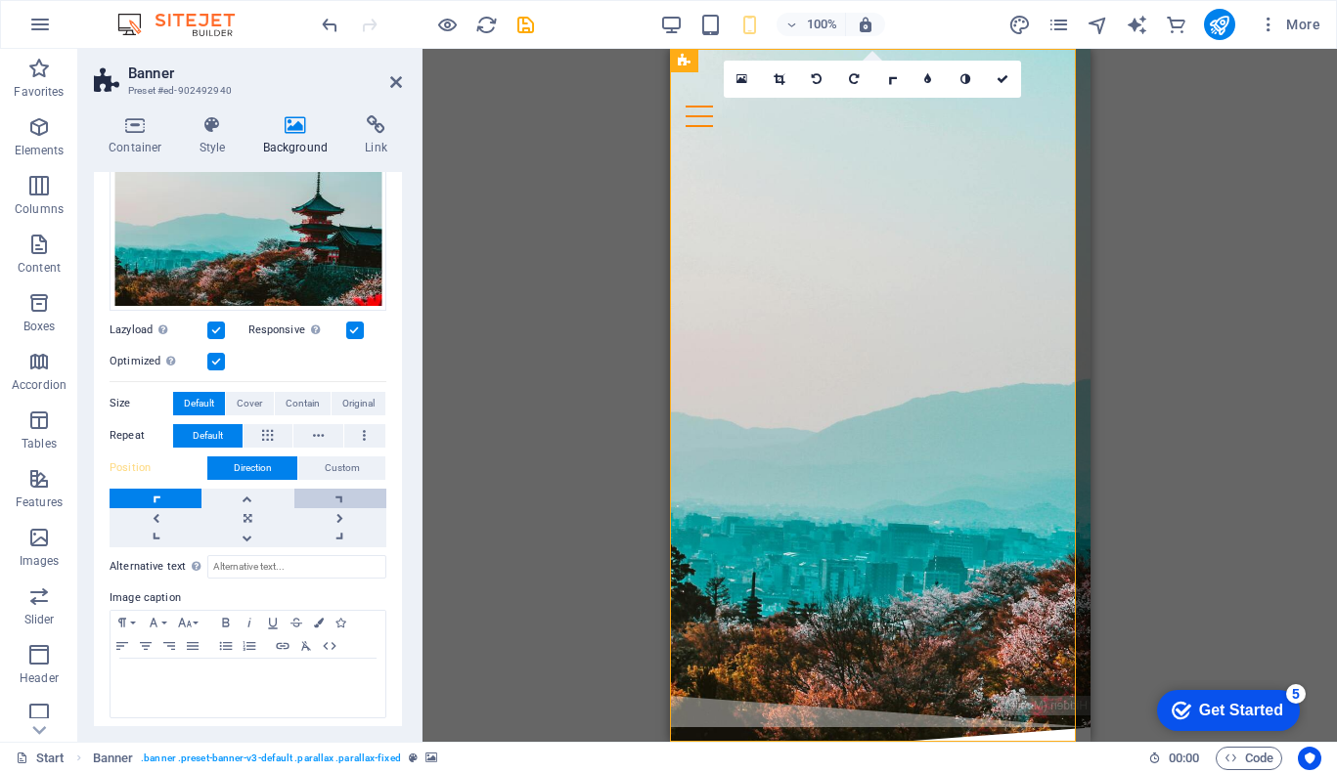
click at [336, 497] on link at bounding box center [340, 499] width 92 height 20
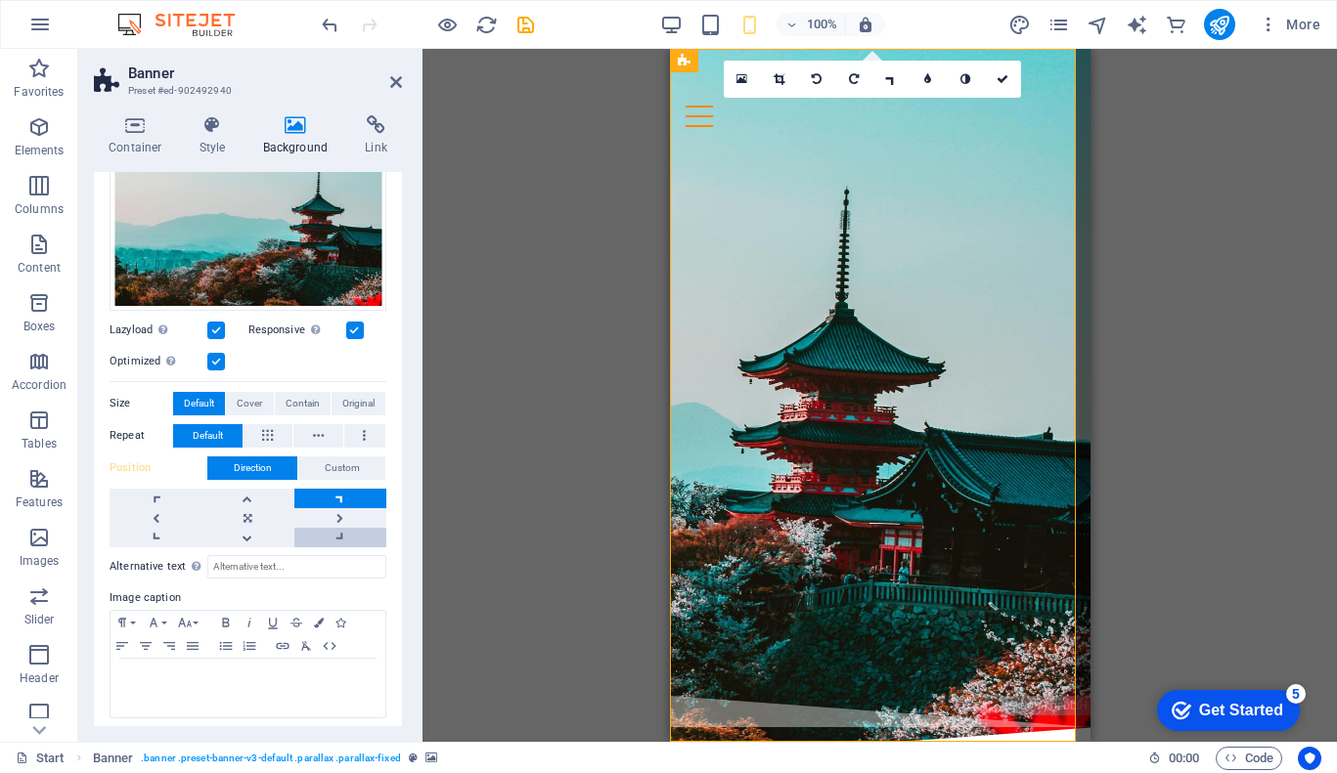
click at [346, 538] on link at bounding box center [340, 538] width 92 height 20
click at [160, 533] on link at bounding box center [156, 538] width 92 height 20
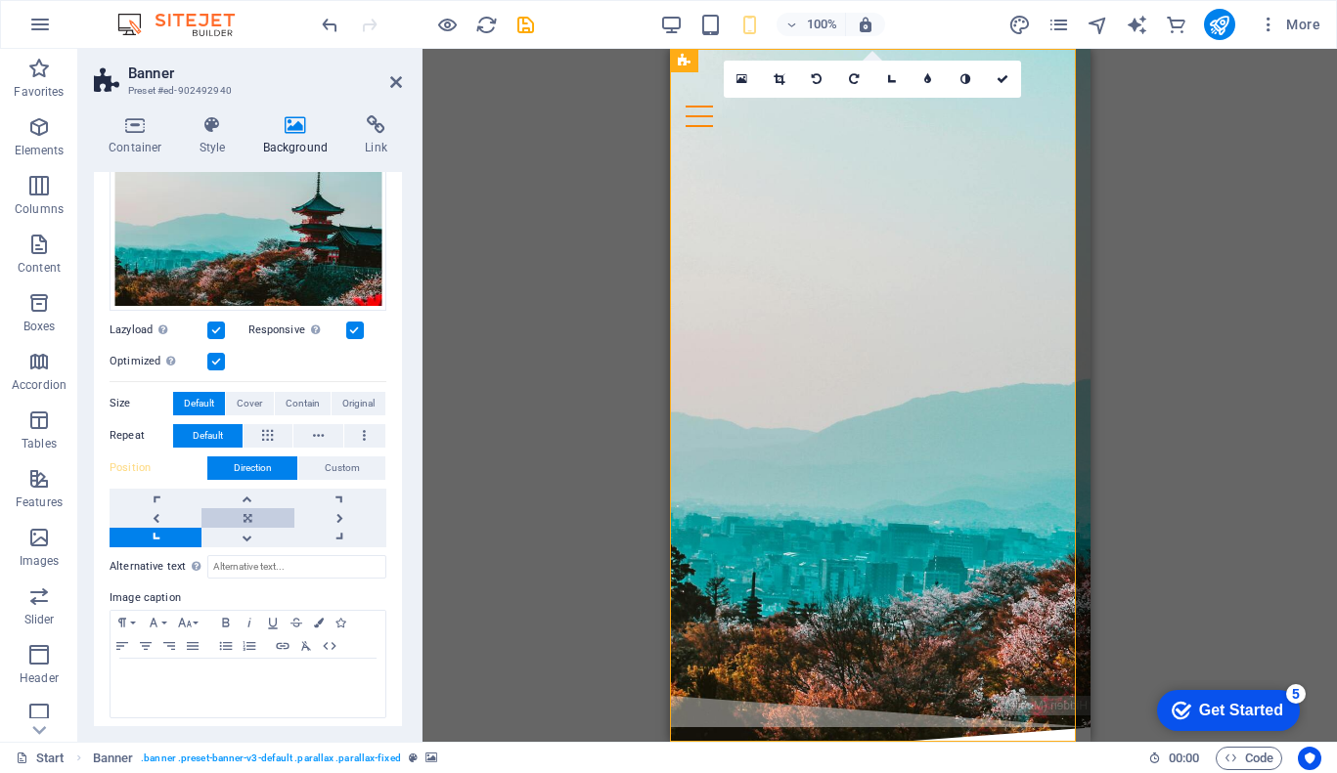
click at [249, 510] on link at bounding box center [247, 518] width 92 height 20
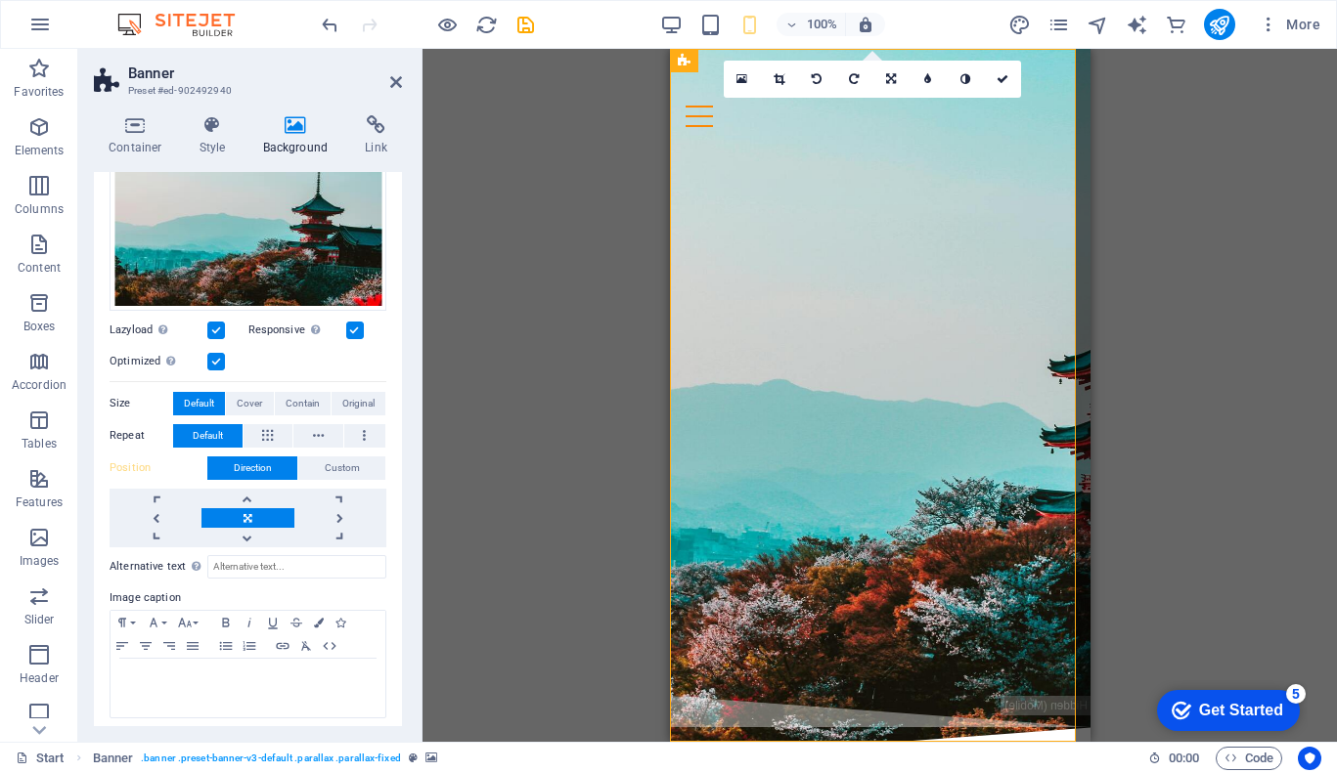
scroll to position [228, 0]
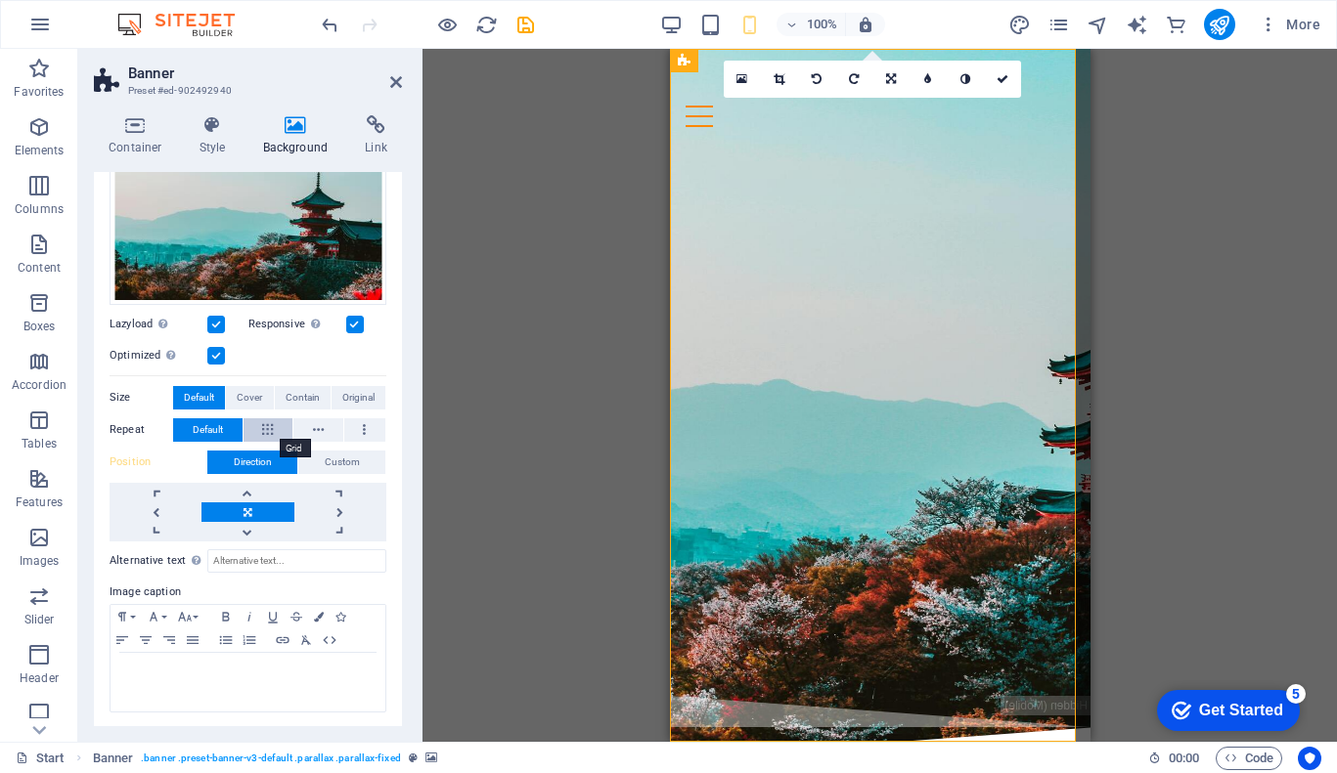
click at [272, 424] on icon at bounding box center [267, 430] width 11 height 23
click at [212, 424] on span "Default" at bounding box center [208, 430] width 30 height 23
click at [251, 396] on span "Cover" at bounding box center [249, 397] width 25 height 23
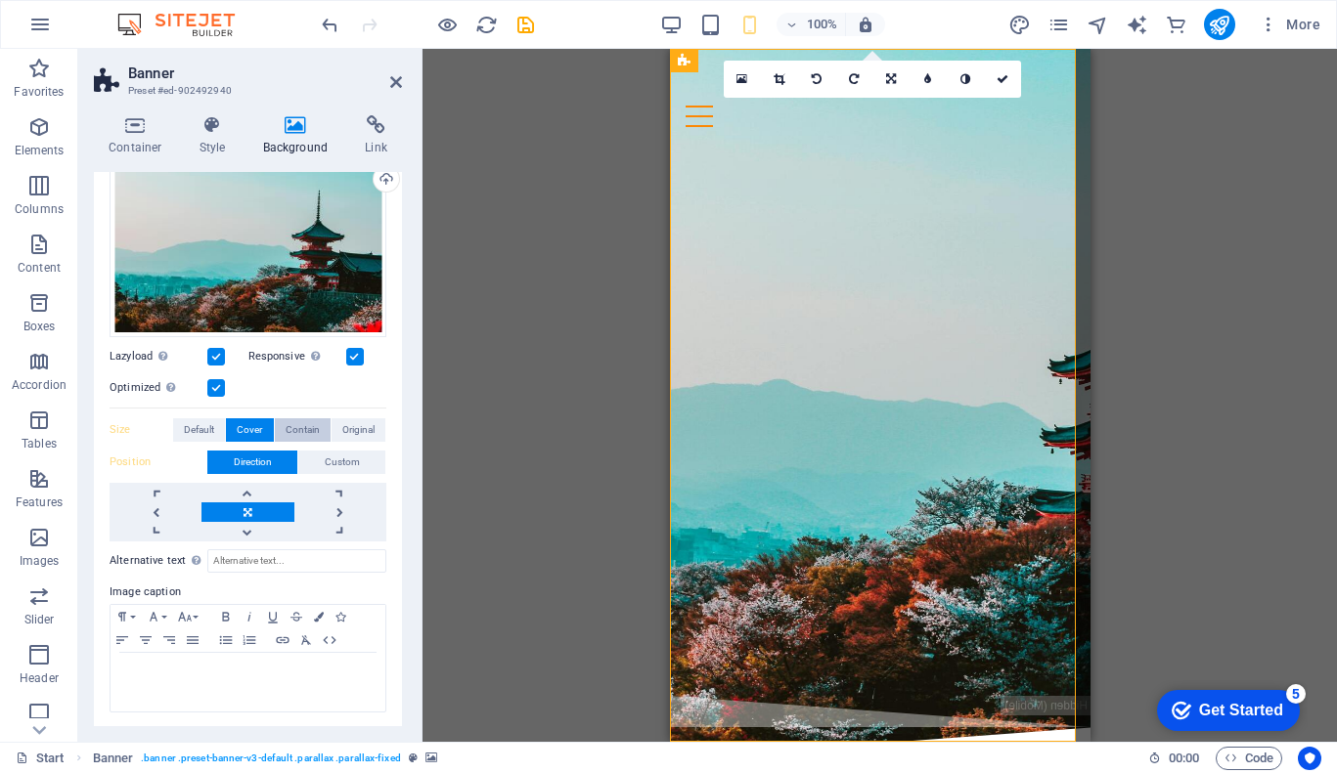
click at [301, 433] on span "Contain" at bounding box center [303, 430] width 34 height 23
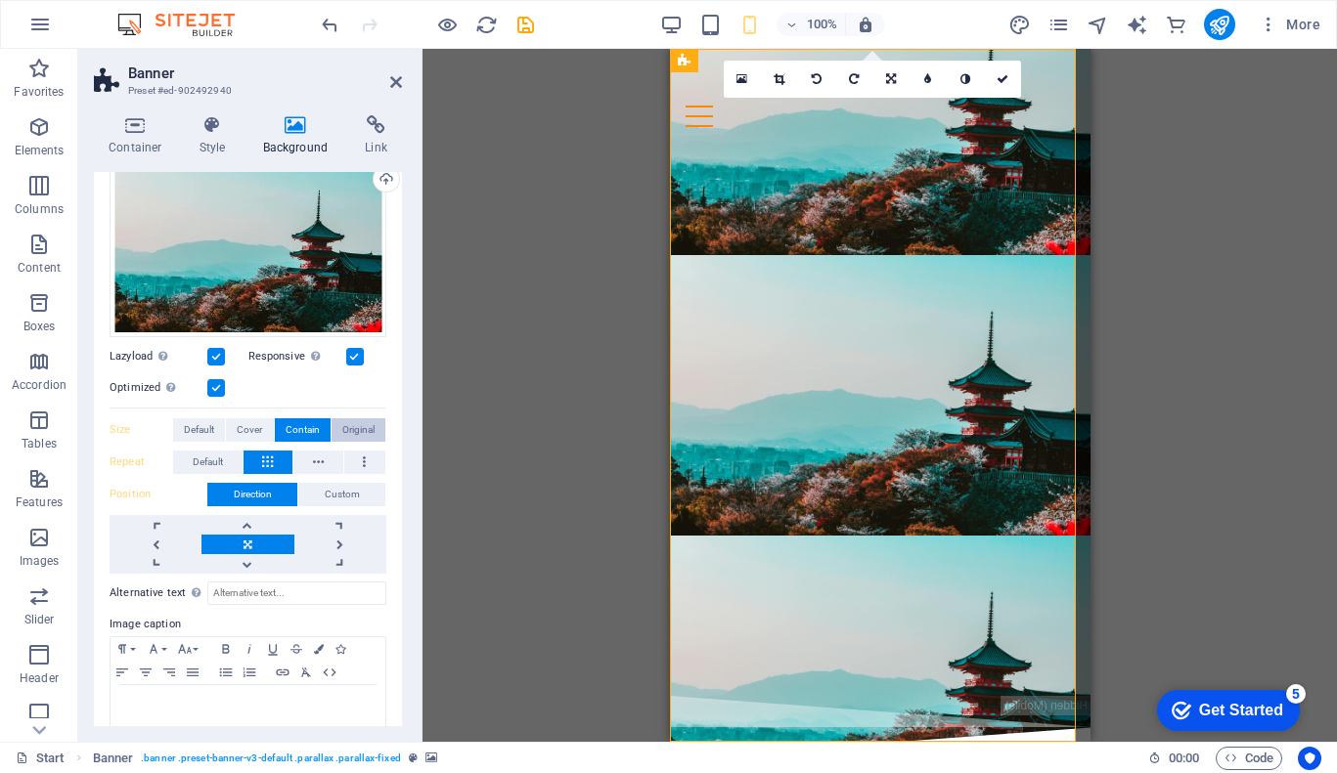
click at [368, 428] on span "Original" at bounding box center [358, 430] width 32 height 23
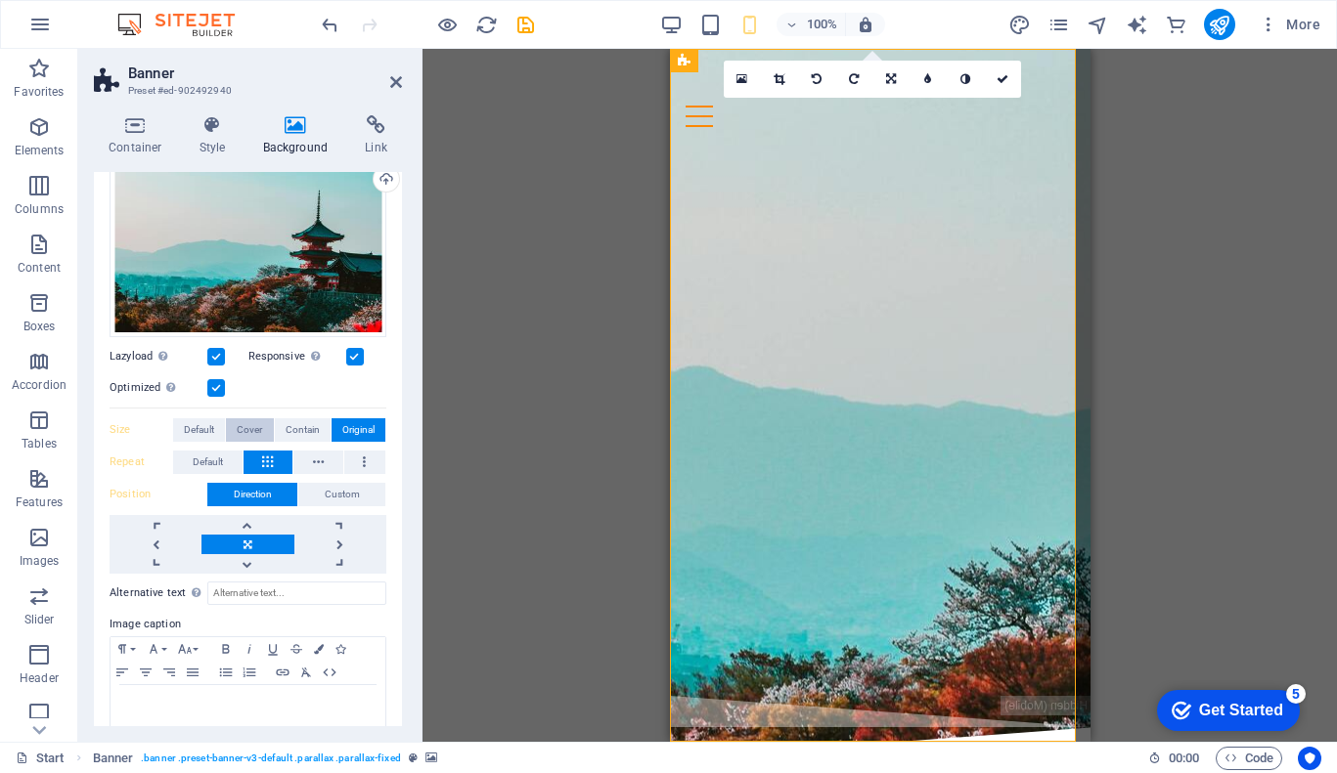
click at [261, 426] on button "Cover" at bounding box center [249, 430] width 47 height 23
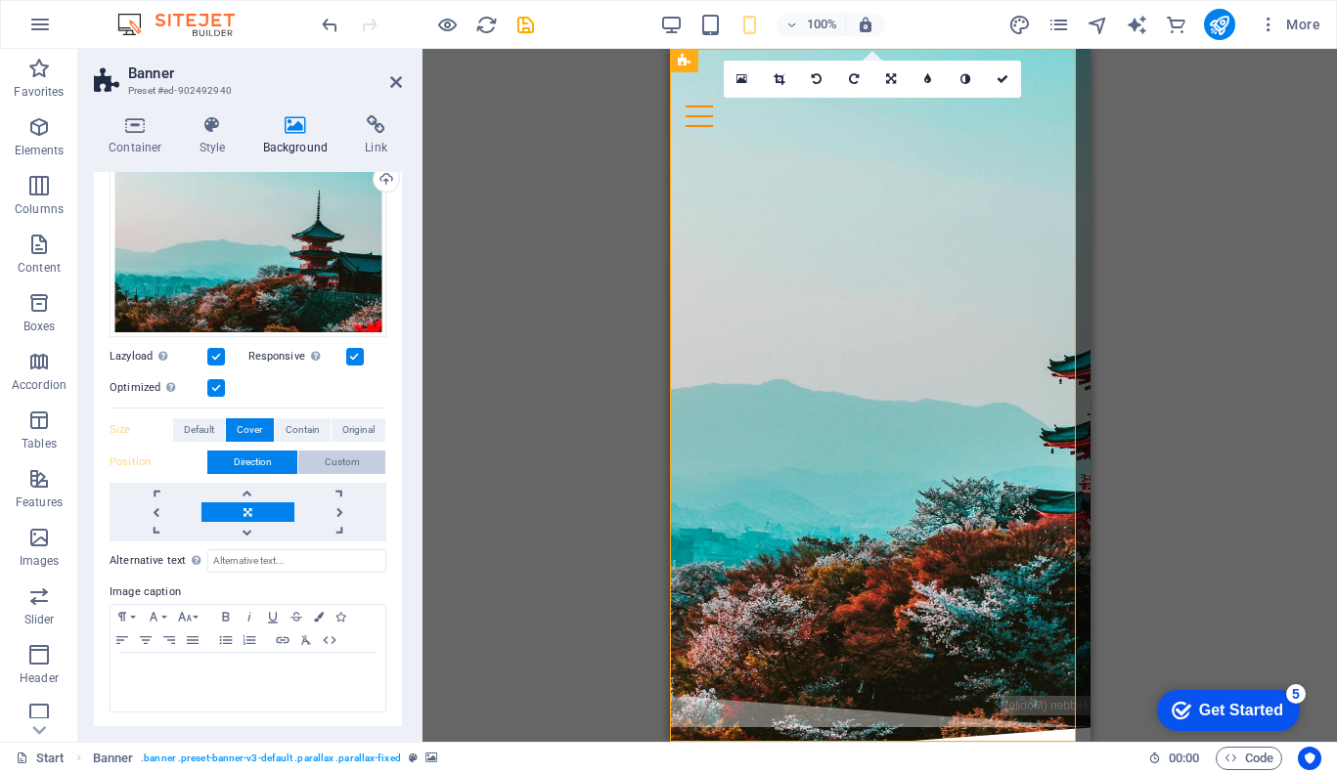
click at [329, 460] on span "Custom" at bounding box center [342, 462] width 35 height 23
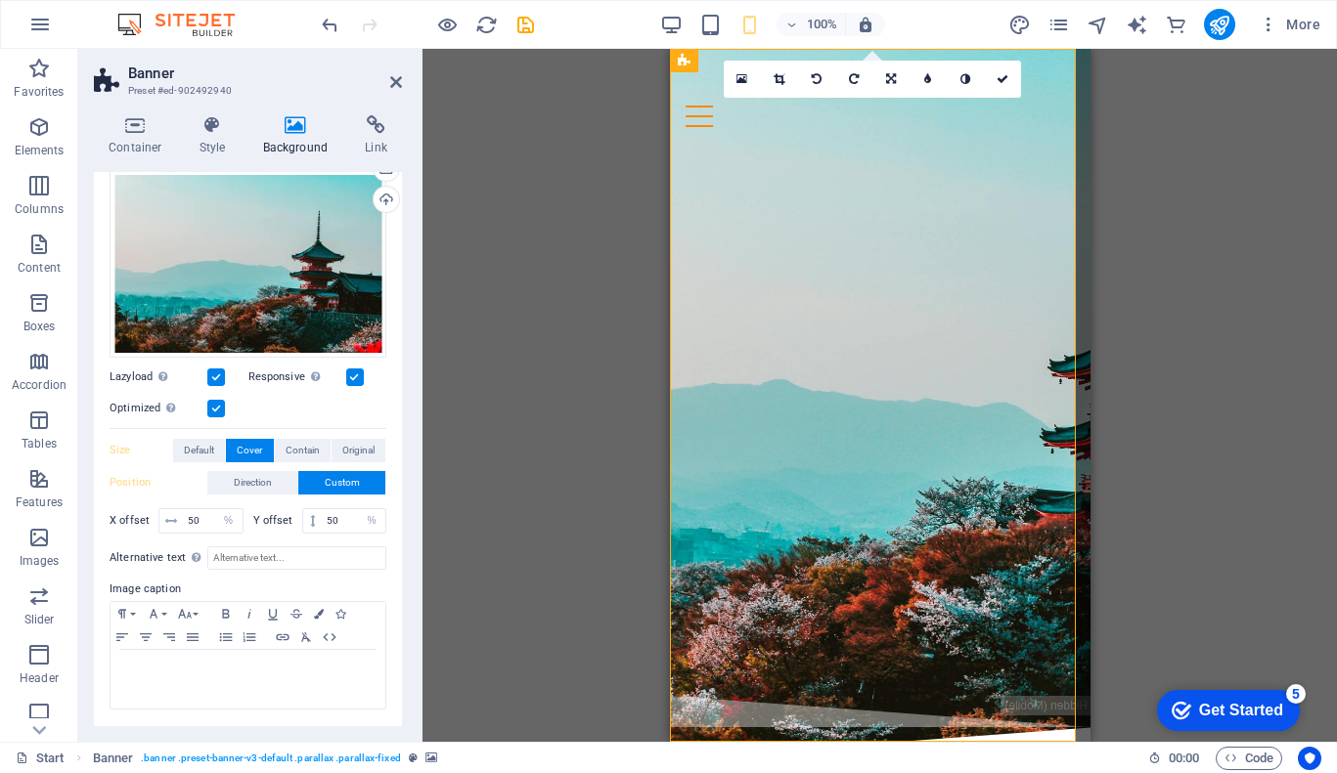
scroll to position [172, 0]
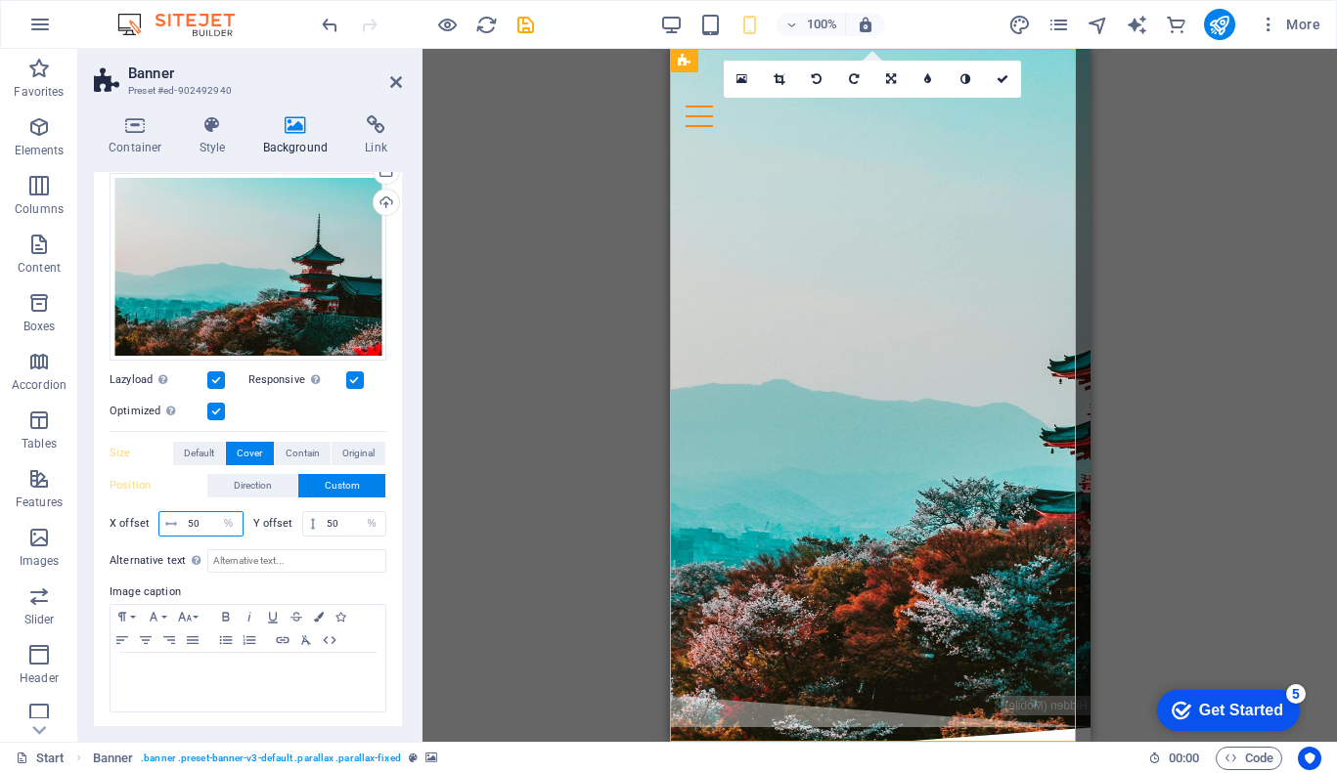
click at [200, 519] on input "50" at bounding box center [213, 523] width 60 height 23
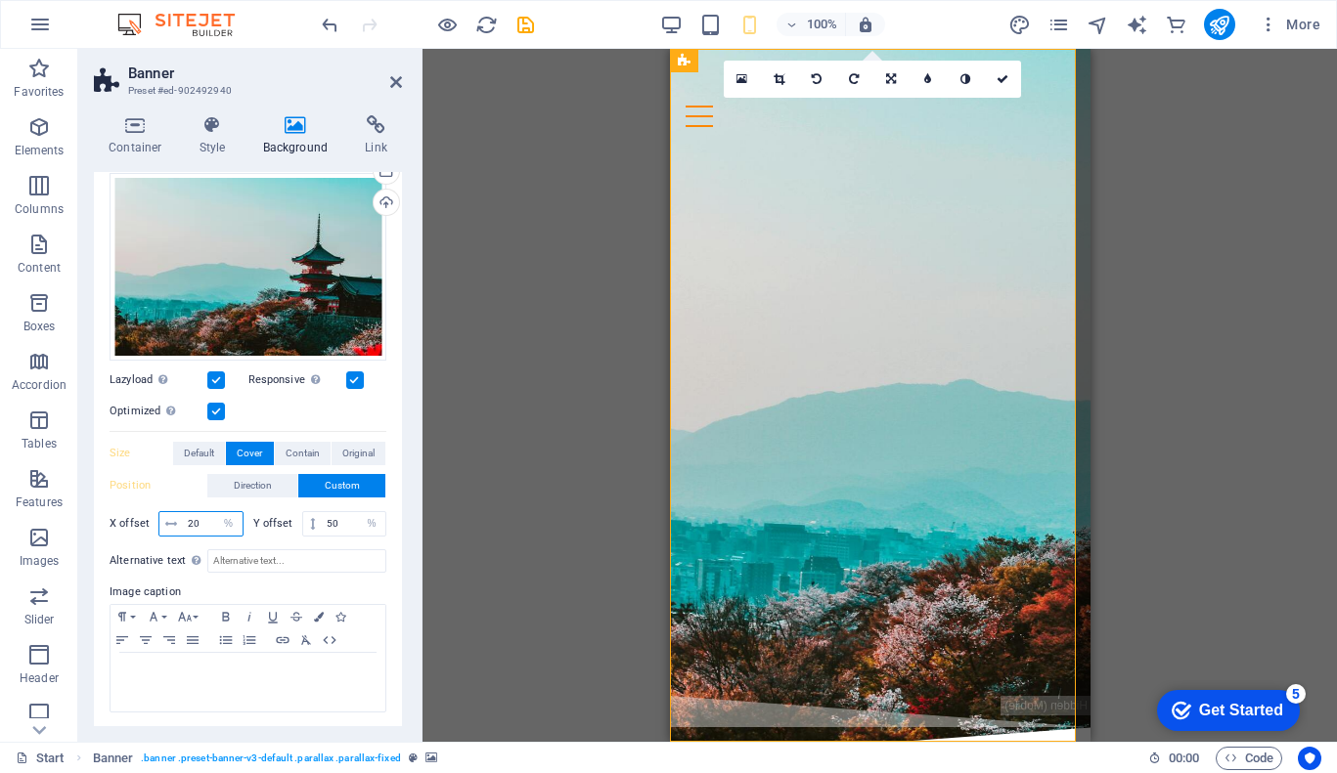
click at [197, 520] on input "20" at bounding box center [213, 523] width 60 height 23
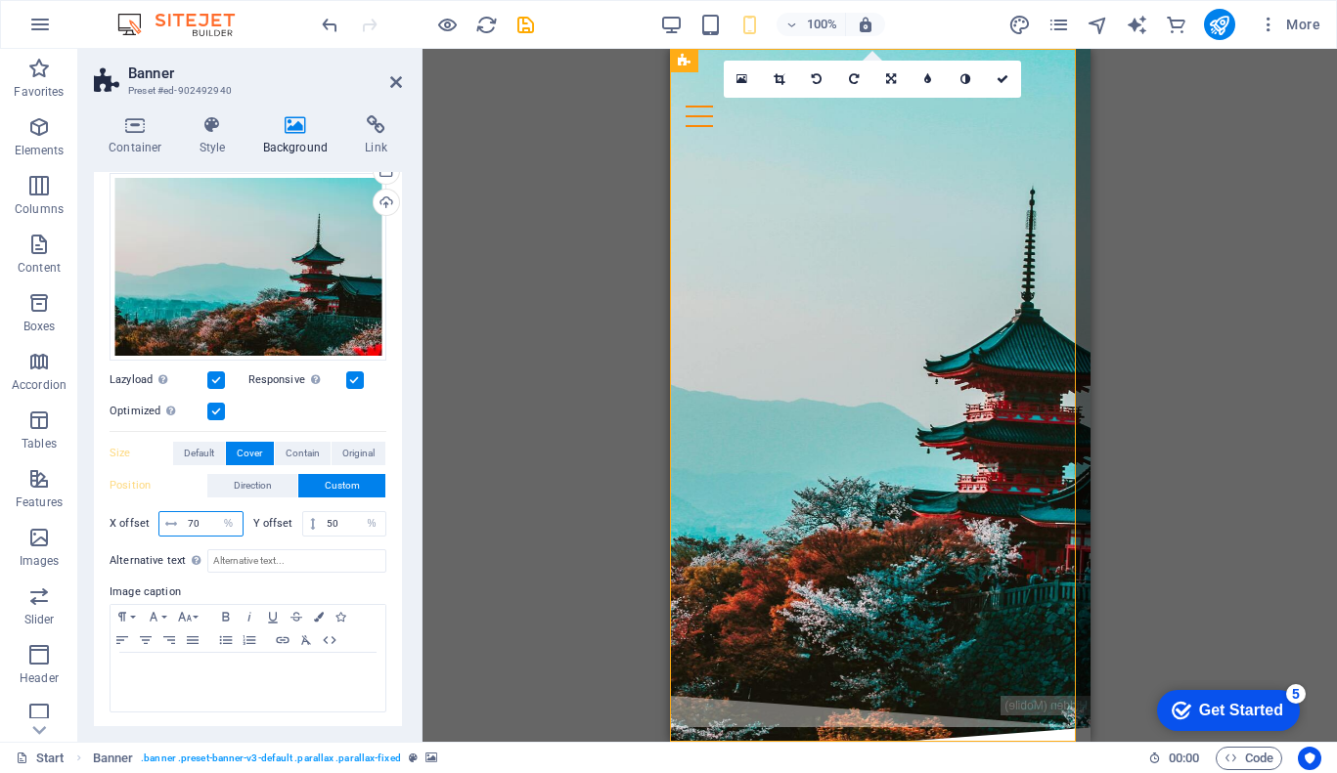
click at [190, 517] on input "70" at bounding box center [213, 523] width 60 height 23
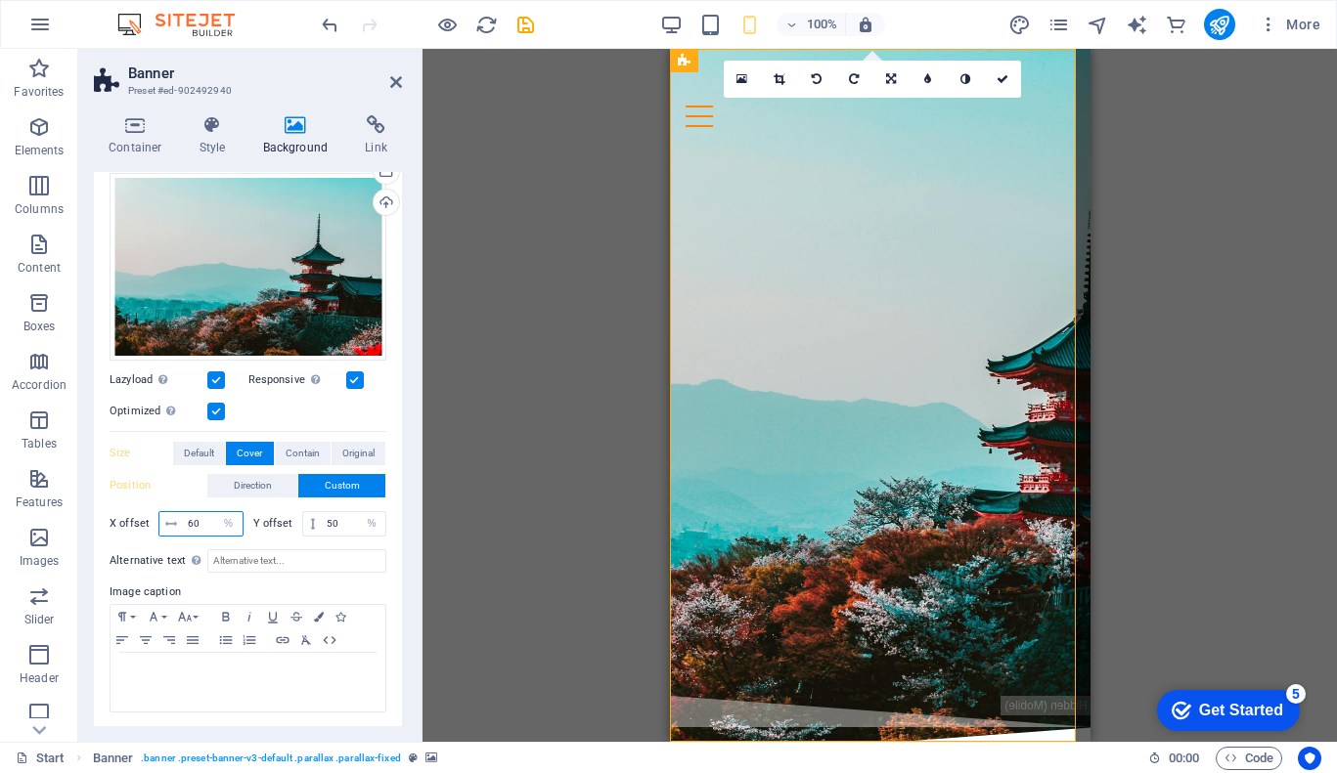
click at [197, 521] on input "60" at bounding box center [213, 523] width 60 height 23
click at [334, 522] on input "50" at bounding box center [354, 523] width 64 height 23
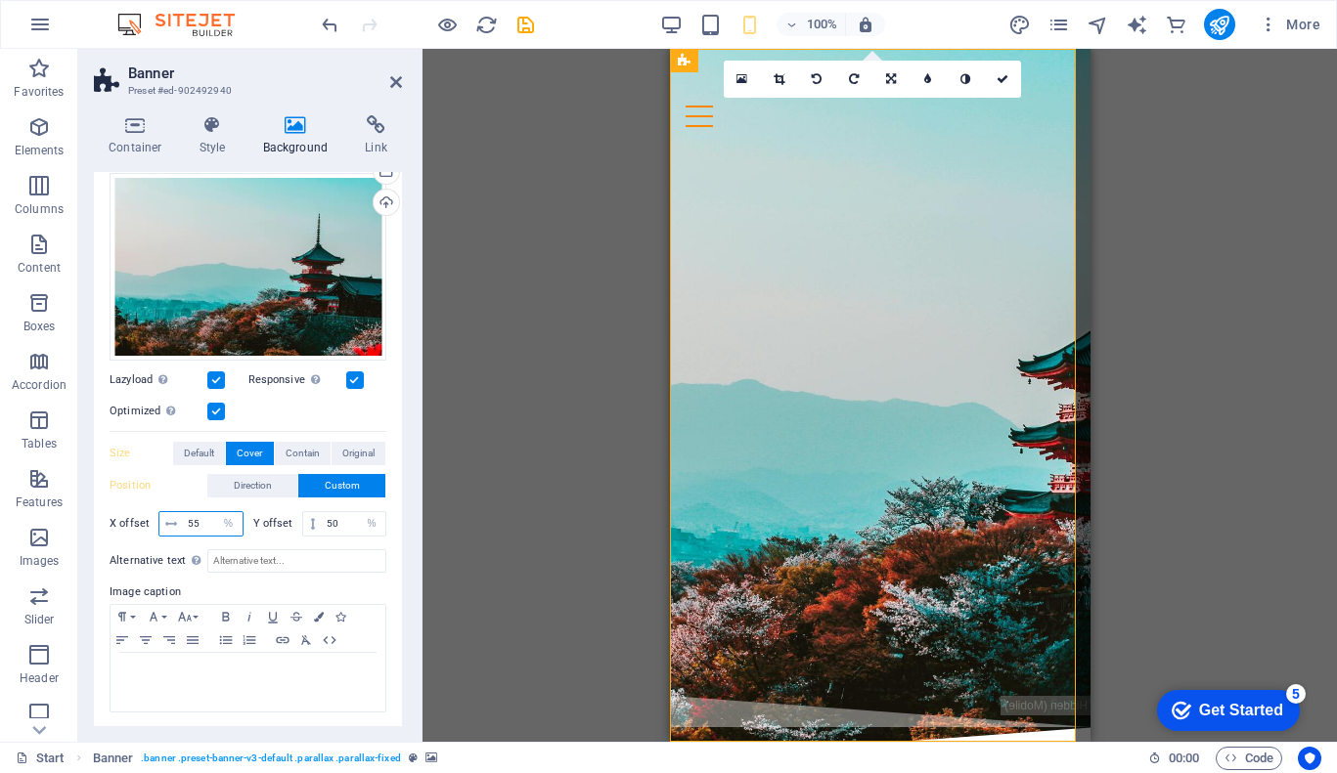
click at [187, 525] on input "55" at bounding box center [213, 523] width 60 height 23
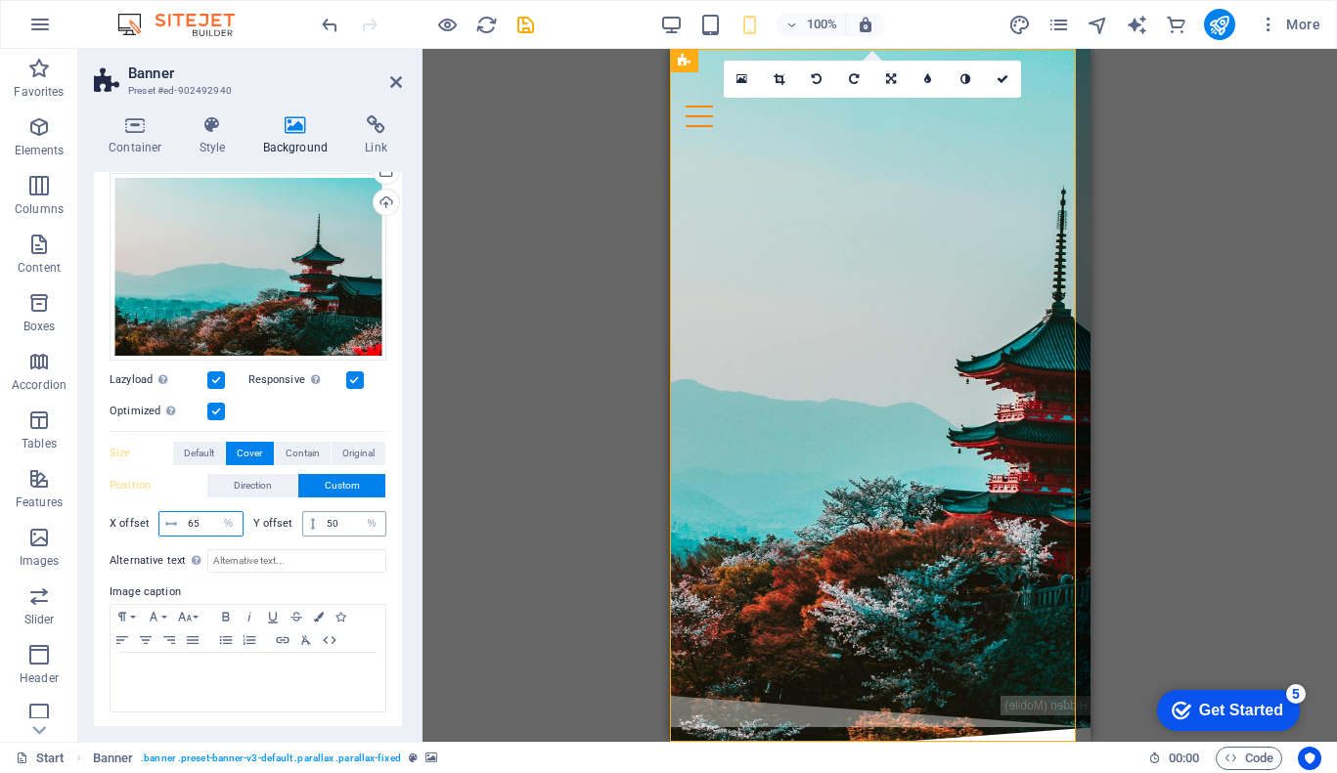
type input "65"
click at [337, 520] on input "50" at bounding box center [354, 523] width 64 height 23
click at [396, 82] on icon at bounding box center [396, 82] width 12 height 16
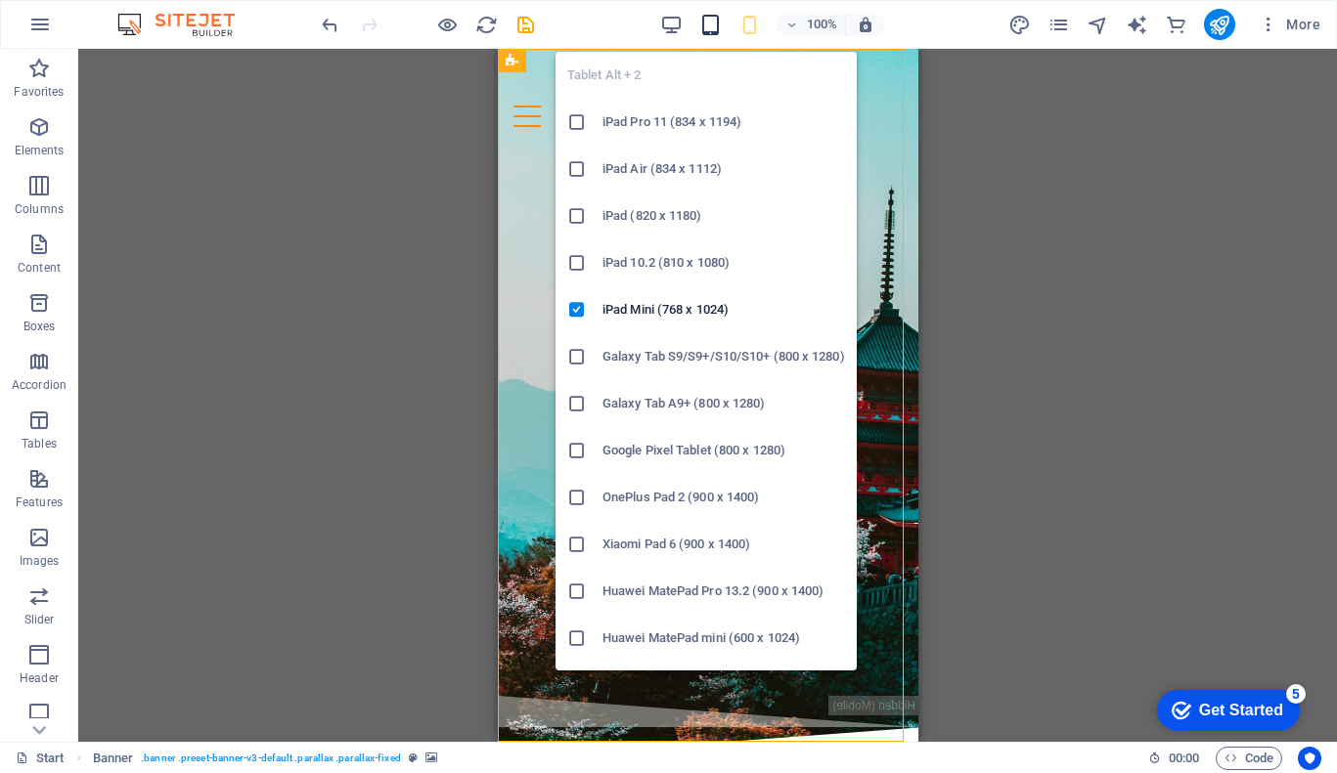
click at [709, 23] on icon "button" at bounding box center [710, 25] width 22 height 22
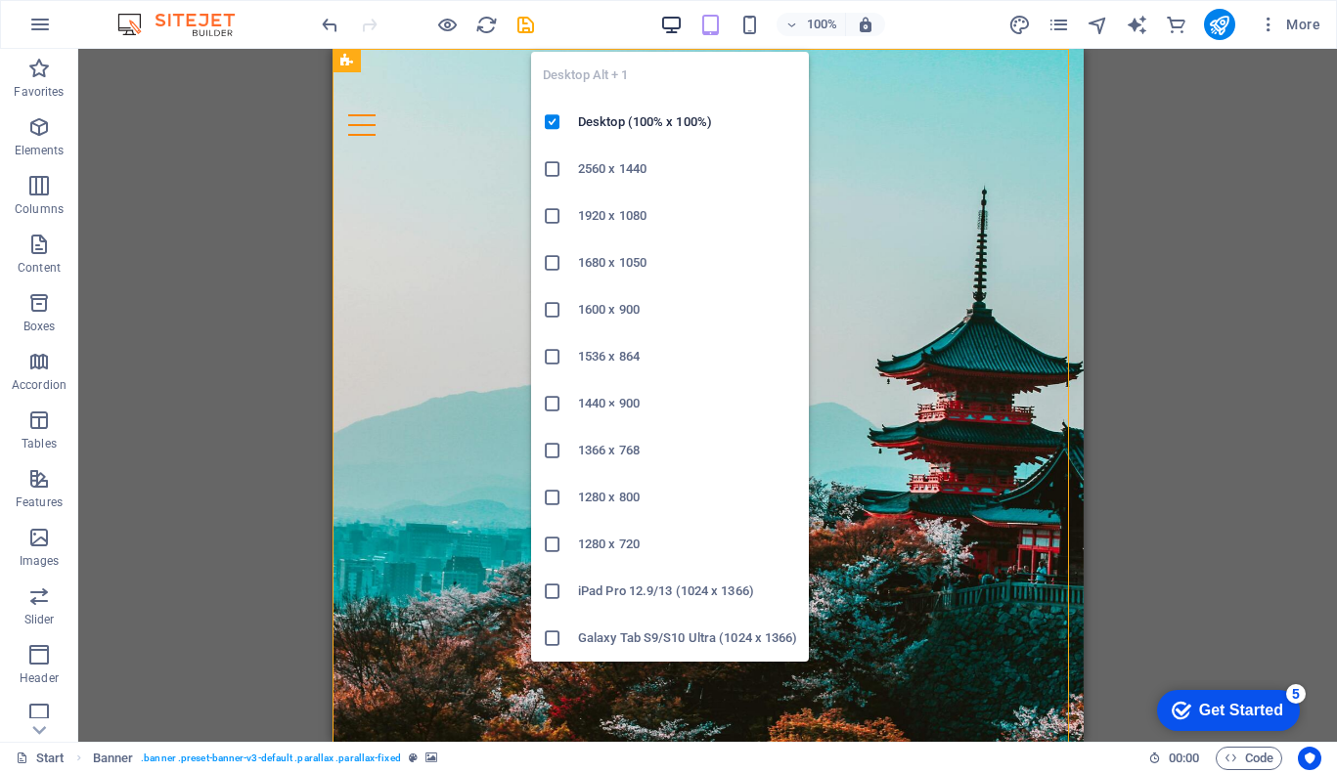
click at [672, 27] on icon "button" at bounding box center [671, 25] width 22 height 22
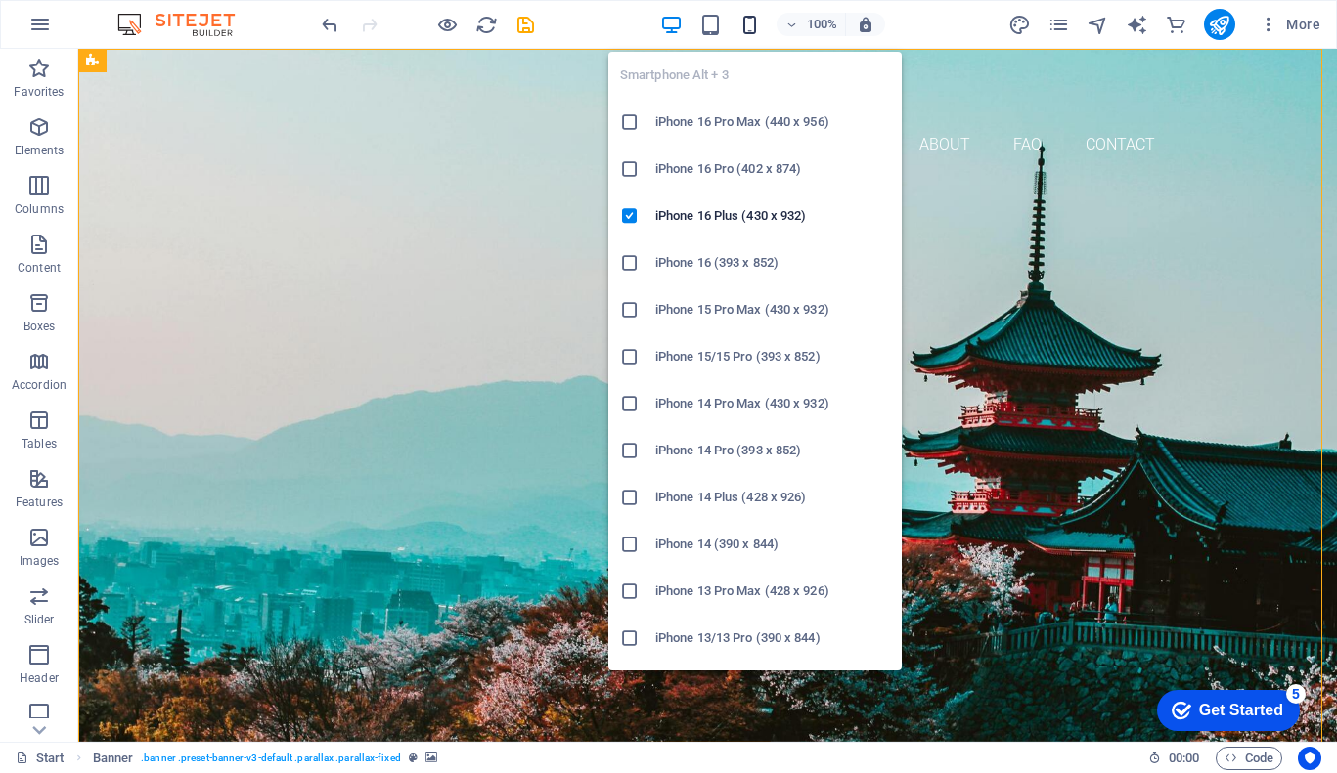
click at [753, 23] on icon "button" at bounding box center [749, 25] width 22 height 22
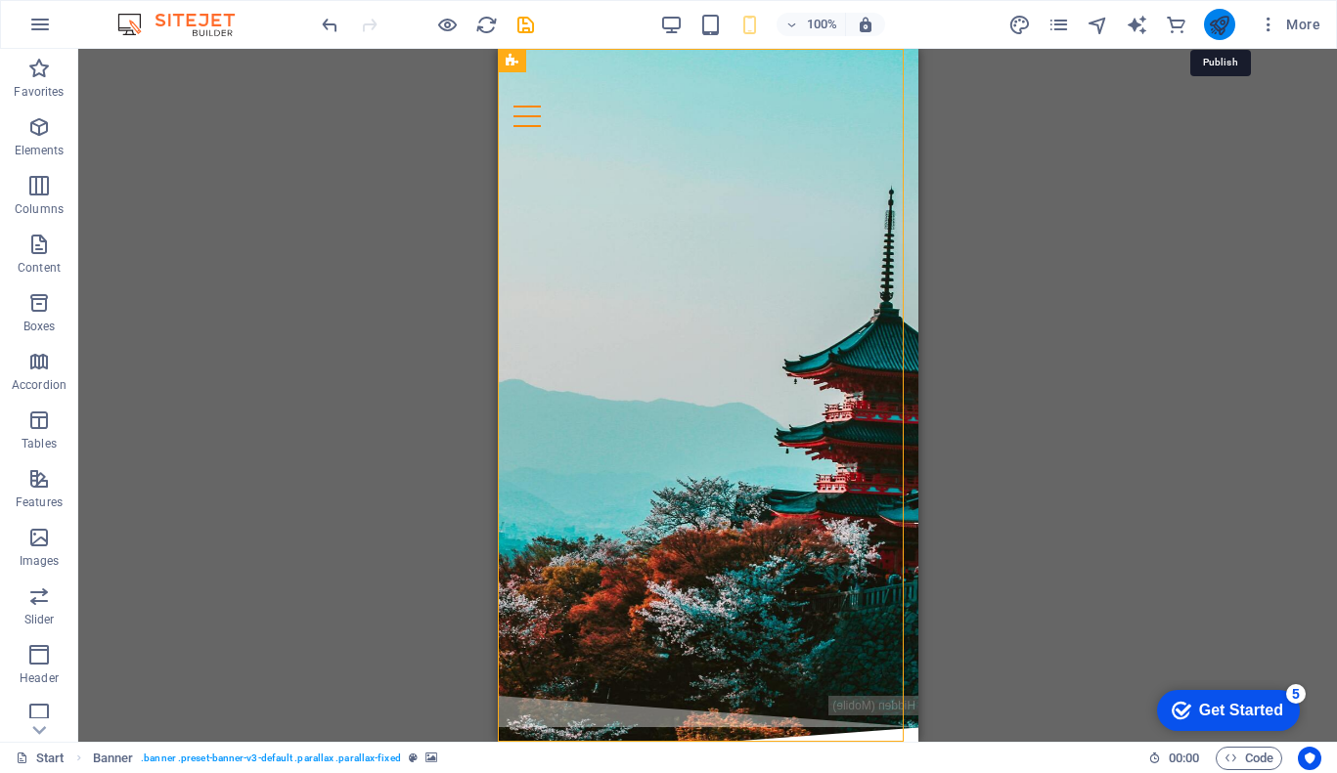
click at [1217, 28] on icon "publish" at bounding box center [1219, 25] width 22 height 22
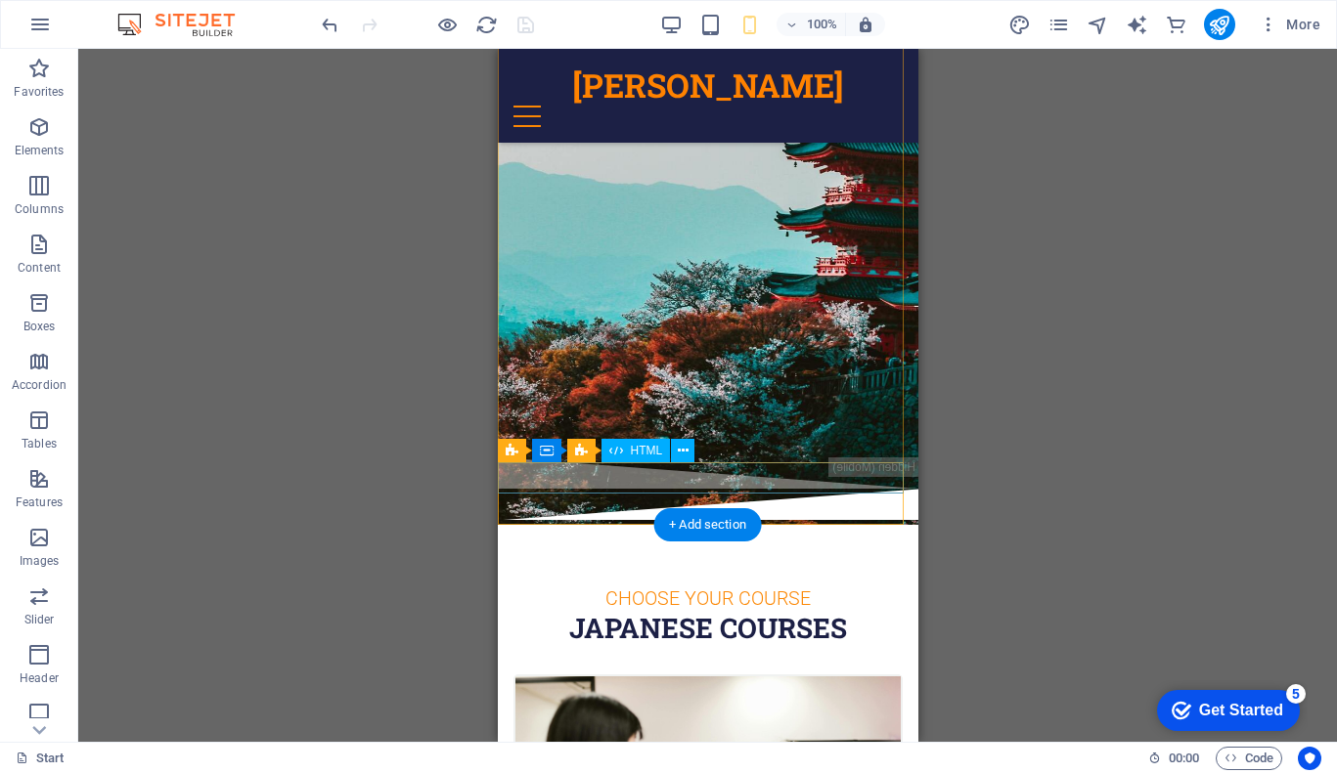
scroll to position [0, 0]
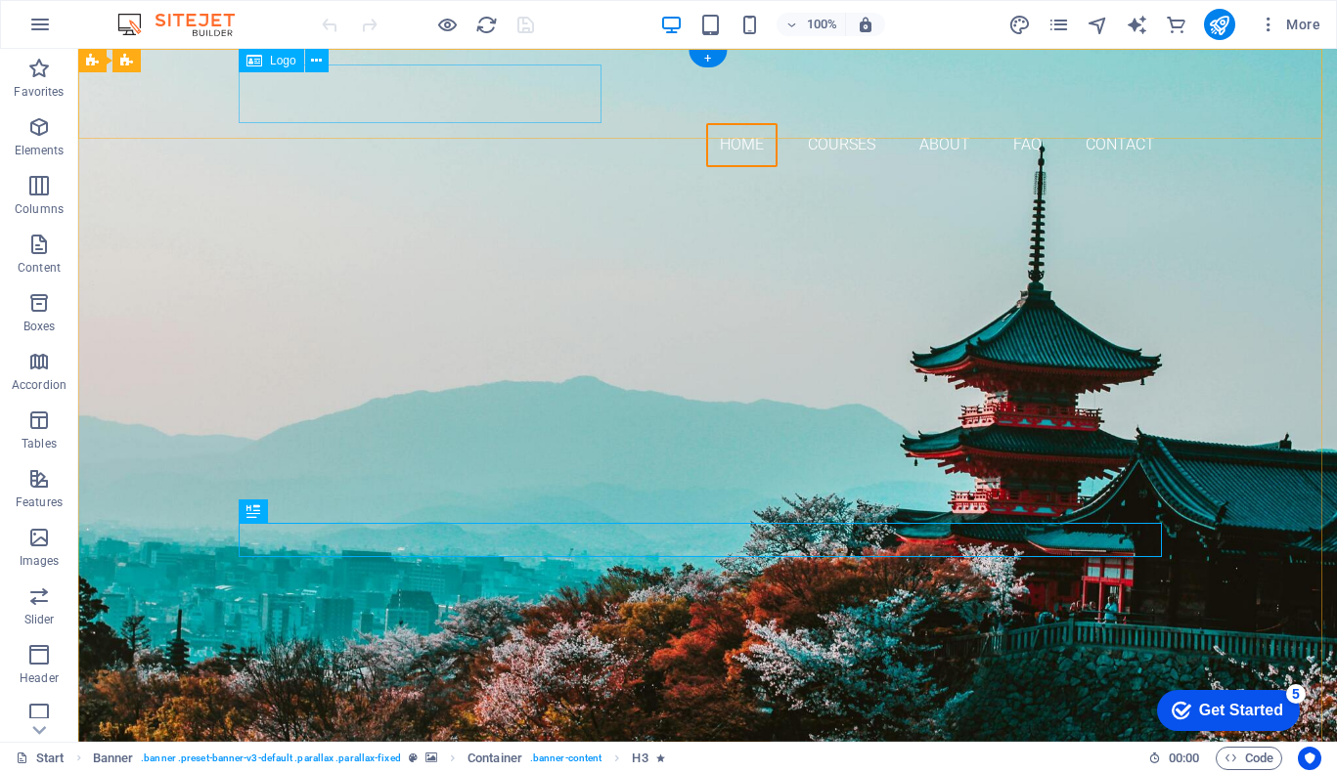
click at [317, 86] on div "[PERSON_NAME]" at bounding box center [707, 94] width 923 height 59
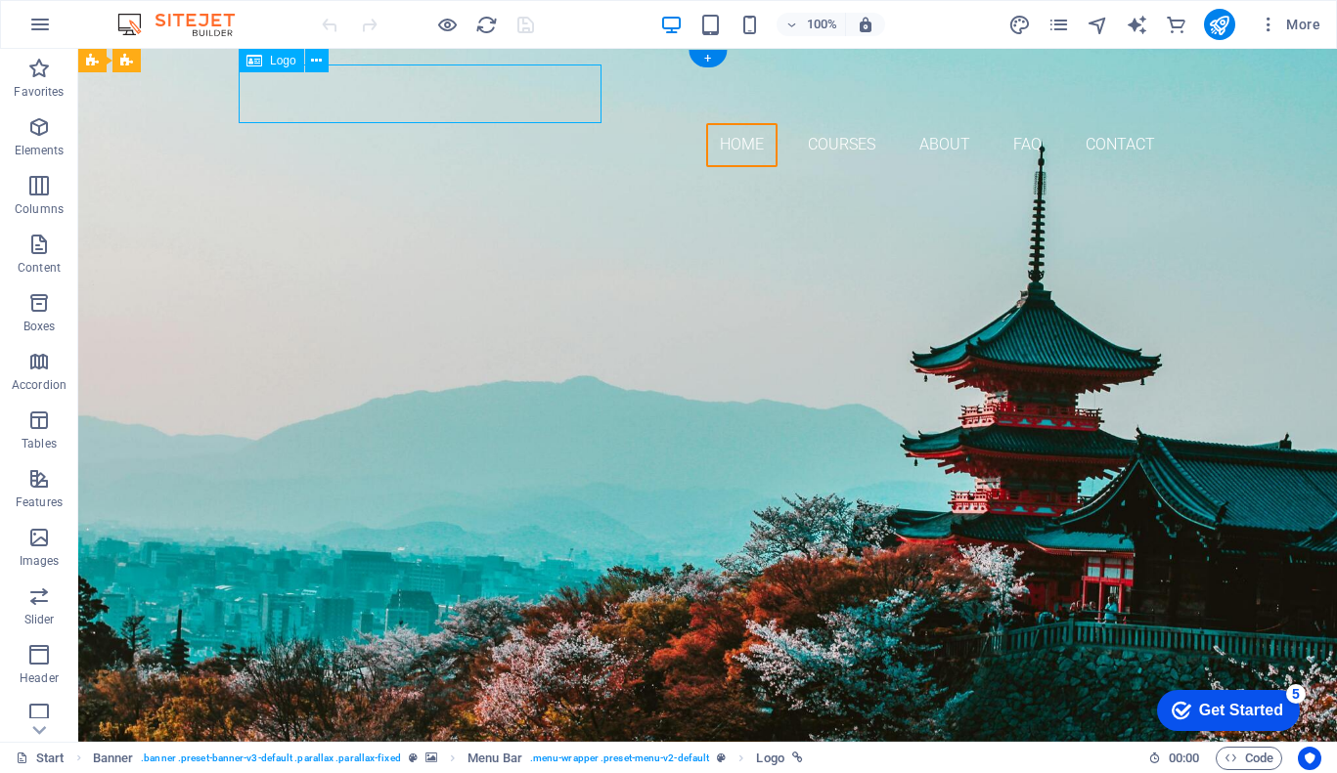
click at [317, 86] on div "[PERSON_NAME]" at bounding box center [707, 94] width 923 height 59
click at [317, 86] on div "Drag here to replace the existing content. Press “Ctrl” if you want to create a…" at bounding box center [707, 395] width 1258 height 693
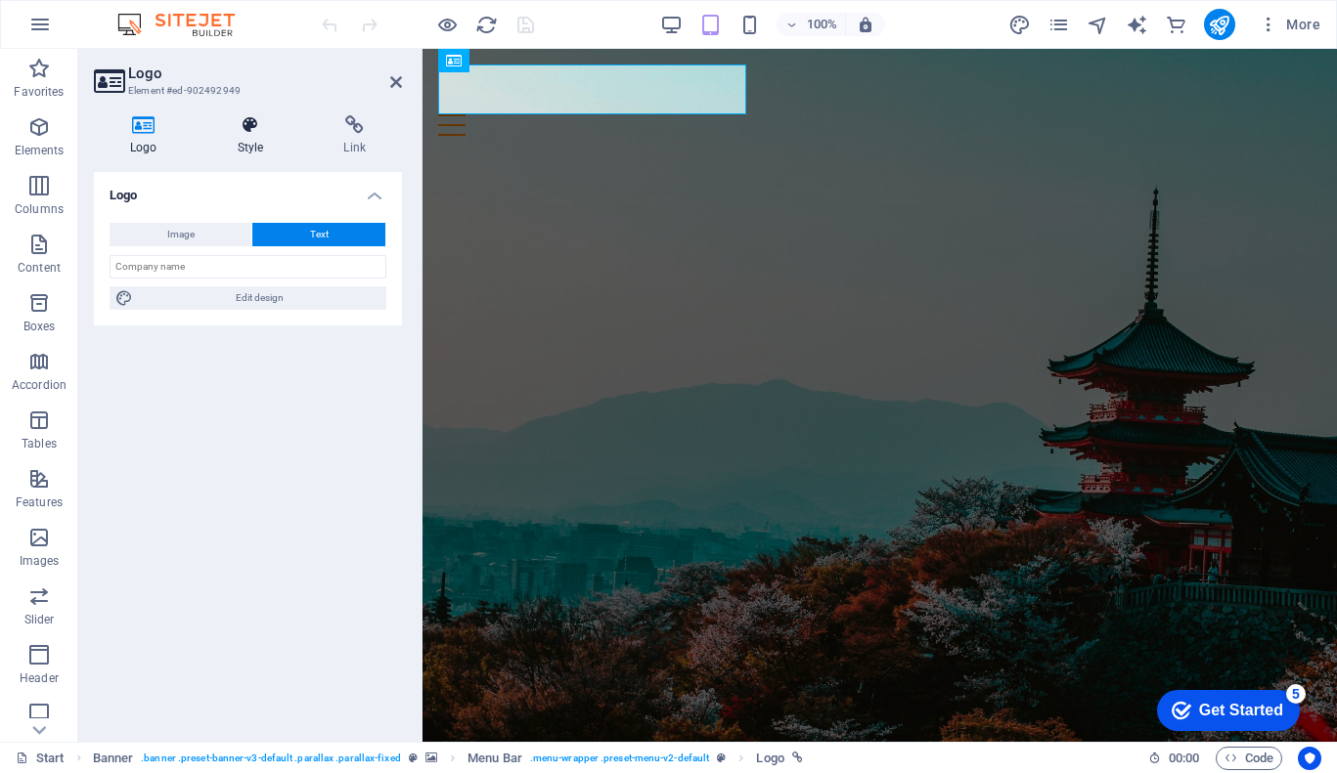
click at [245, 119] on icon at bounding box center [250, 125] width 99 height 20
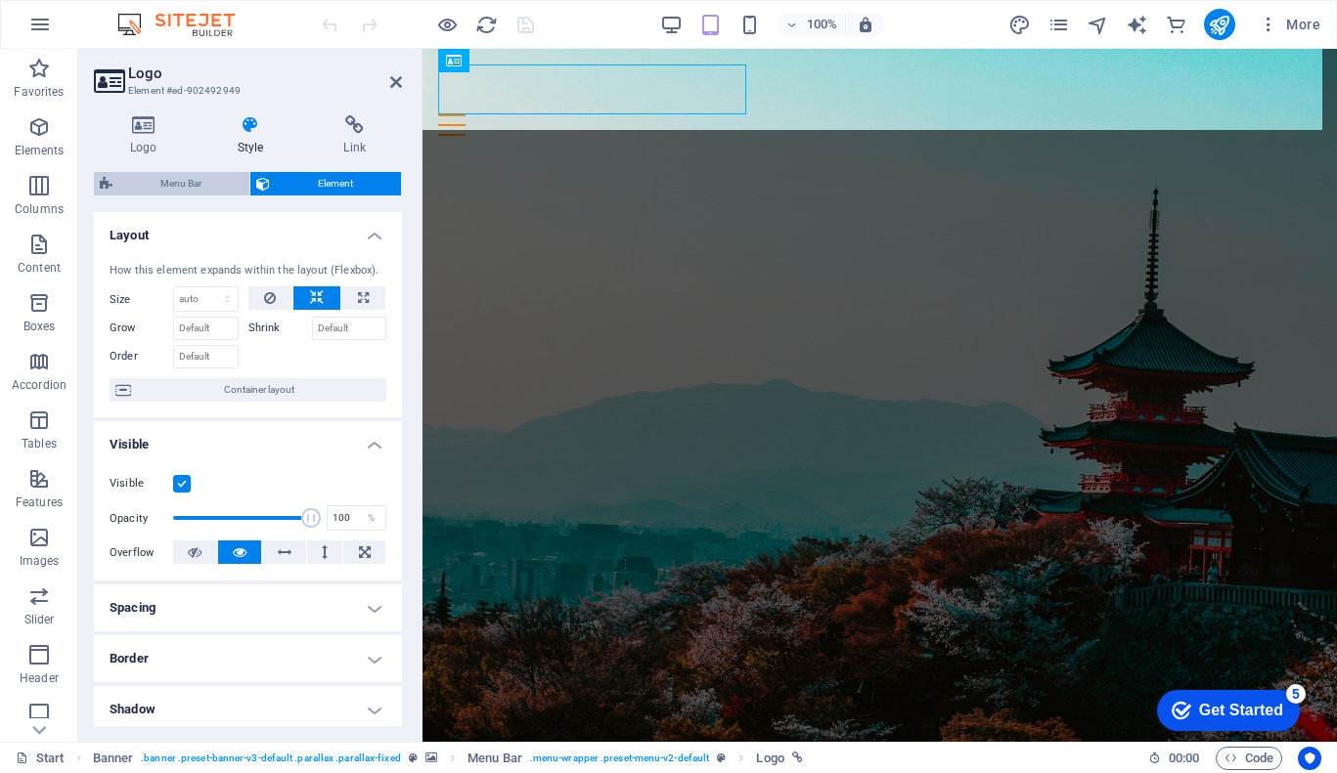
click at [193, 180] on span "Menu Bar" at bounding box center [180, 183] width 125 height 23
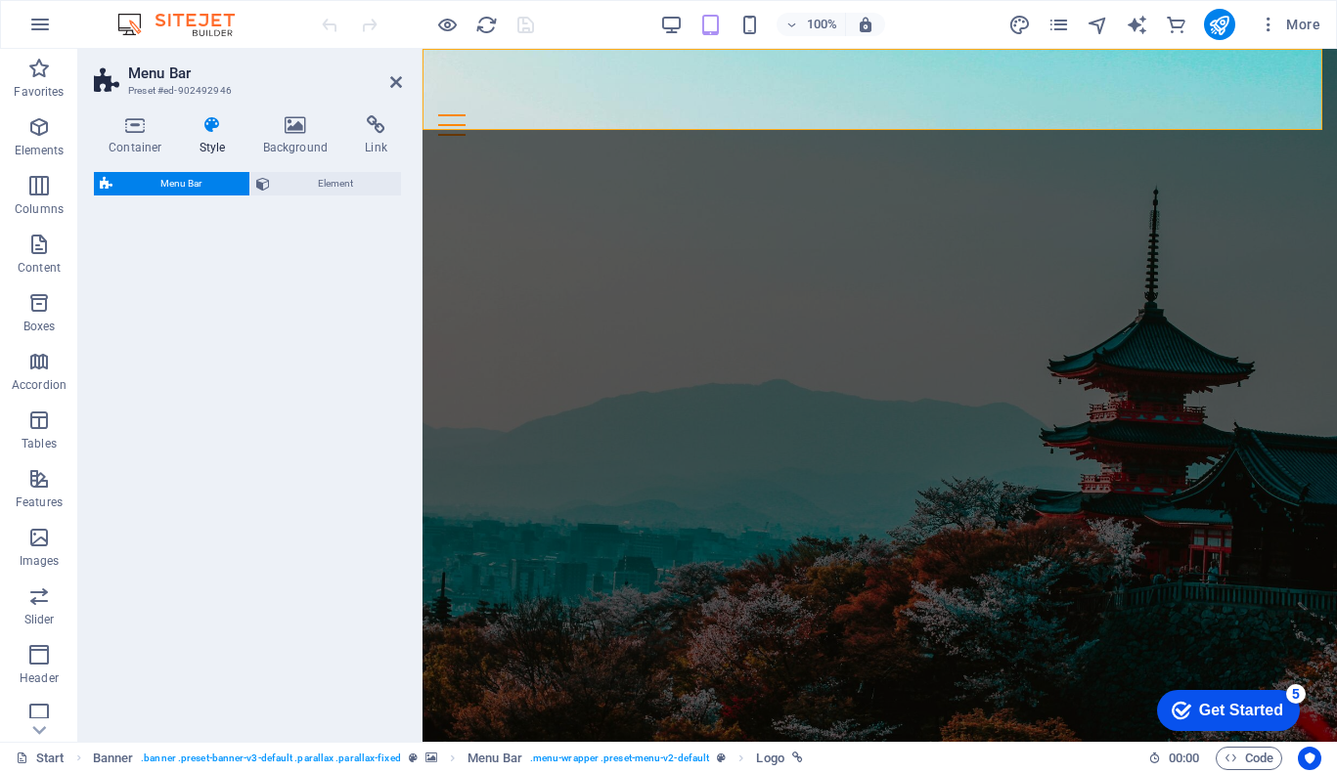
select select "rem"
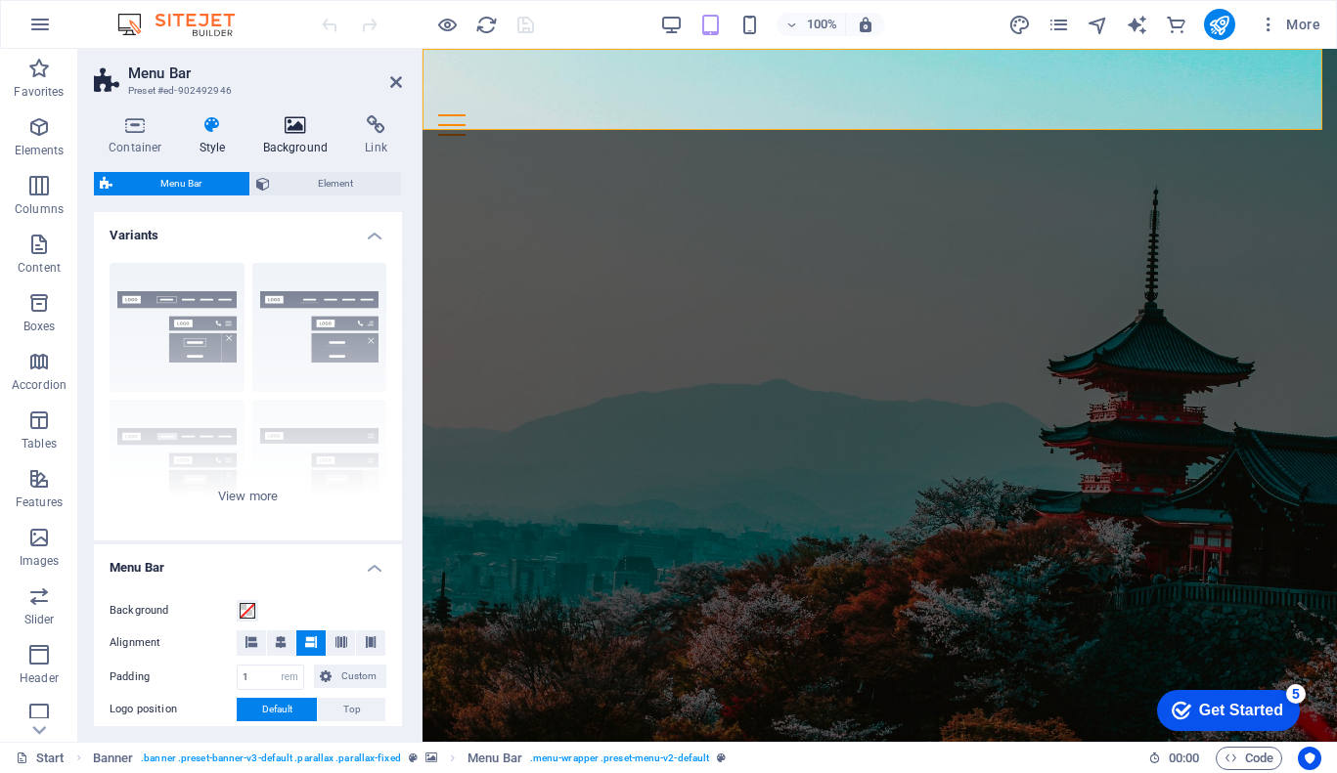
click at [301, 143] on h4 "Background" at bounding box center [299, 135] width 103 height 41
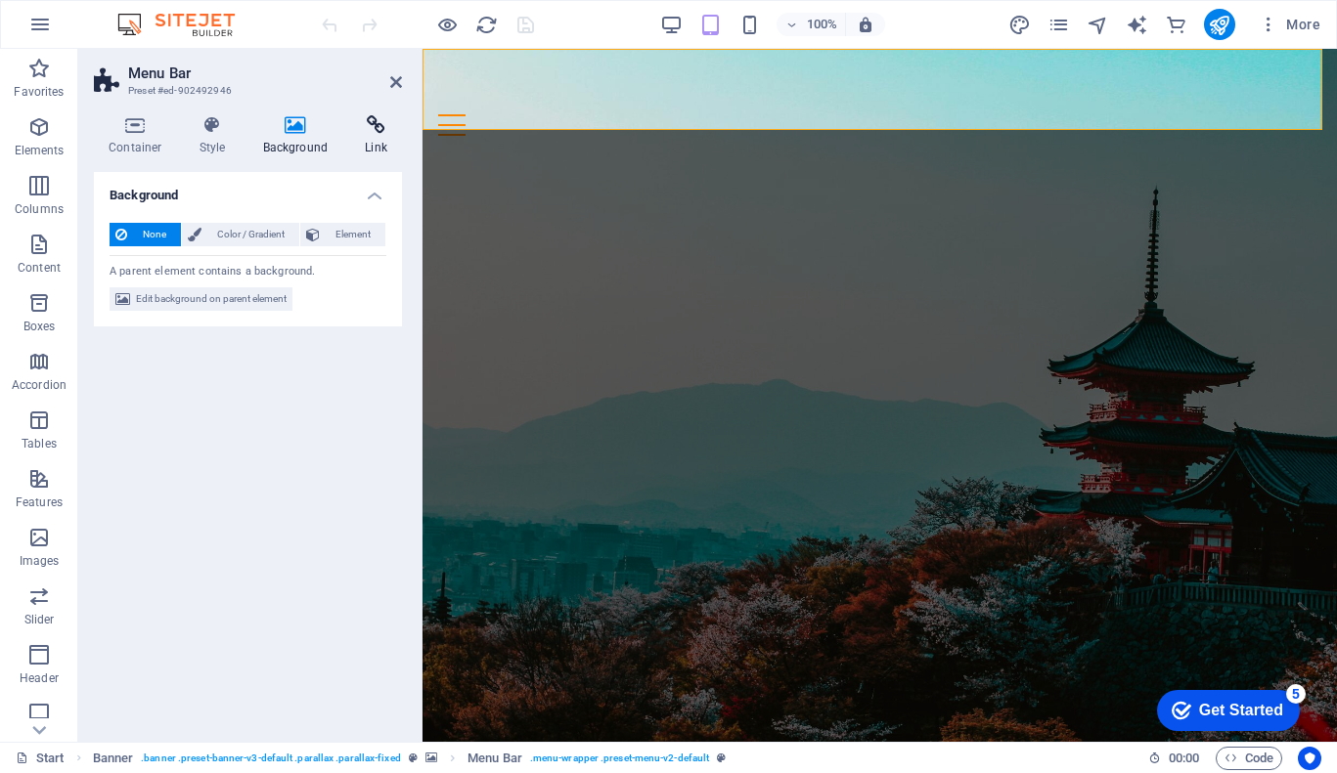
click at [369, 138] on h4 "Link" at bounding box center [376, 135] width 52 height 41
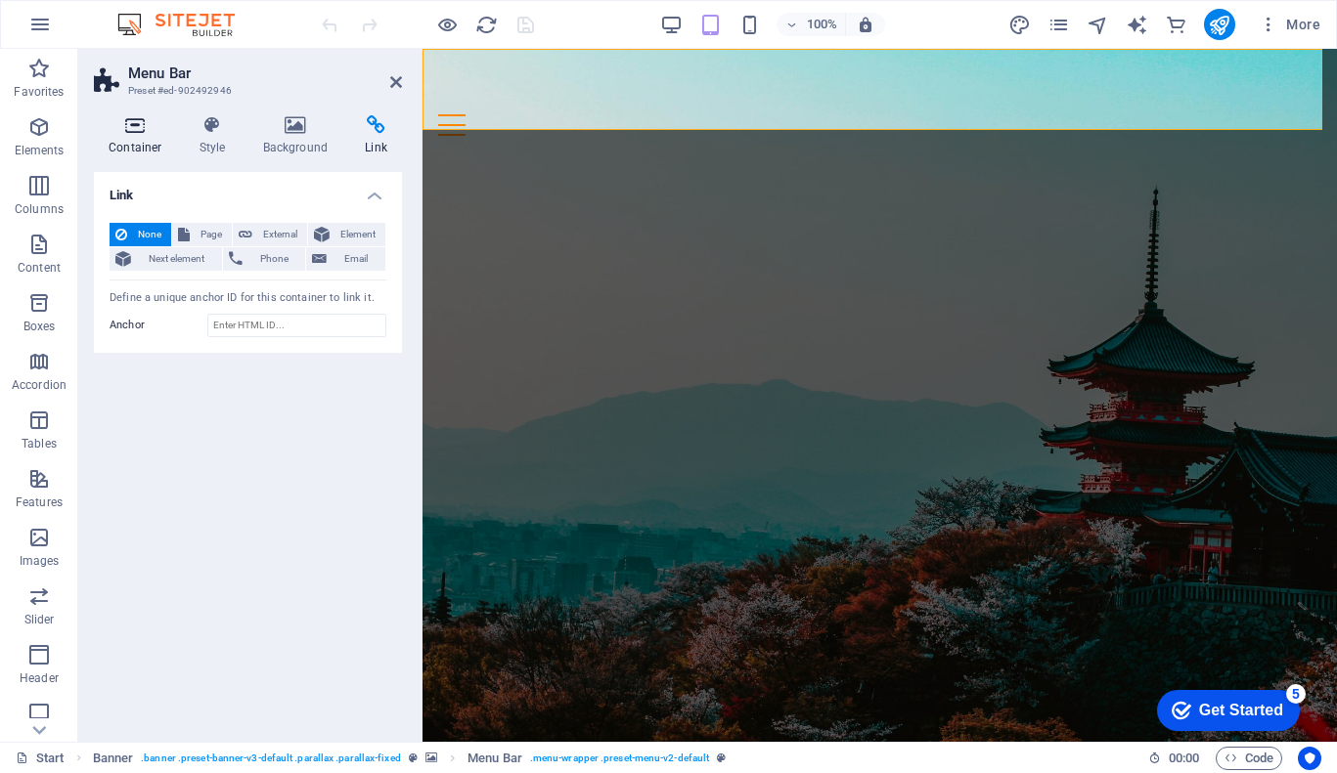
click at [144, 134] on icon at bounding box center [135, 125] width 83 height 20
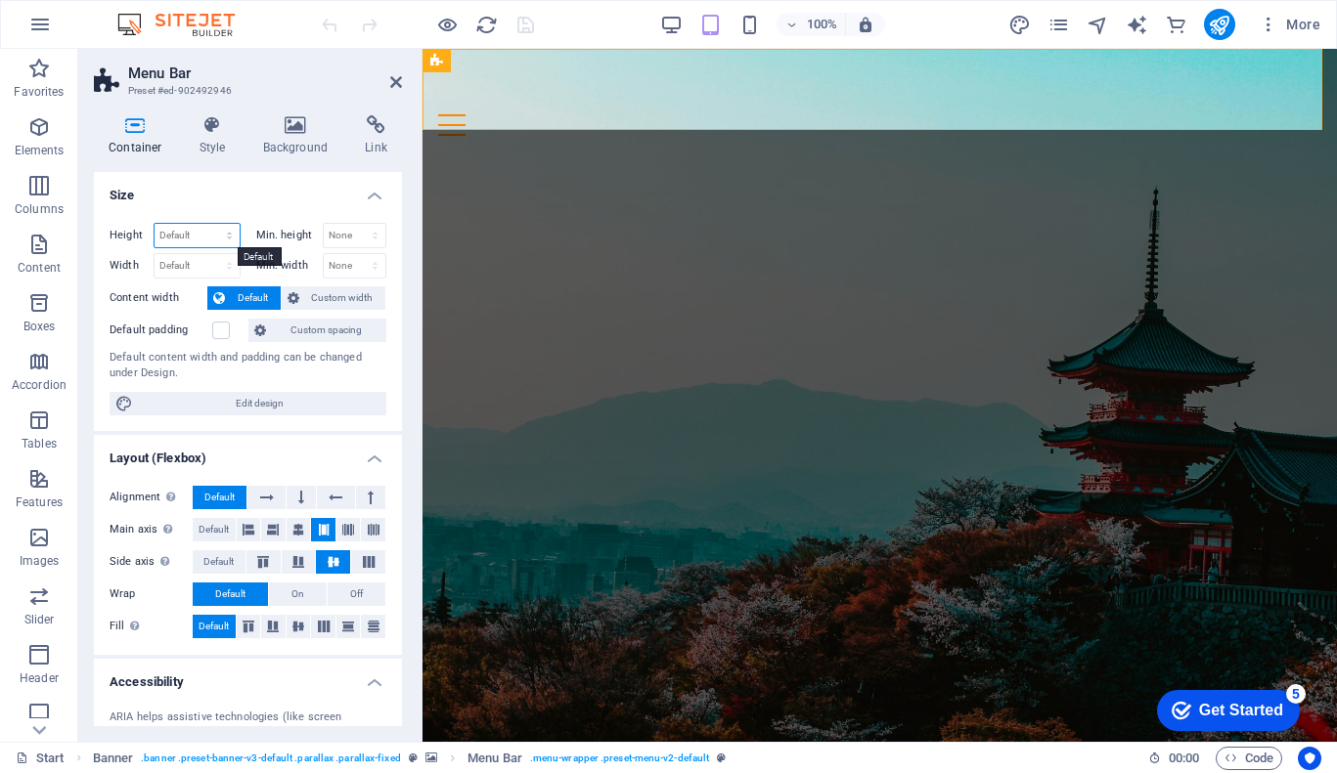
click at [203, 238] on select "Default px rem % vh vw" at bounding box center [196, 235] width 85 height 23
click at [204, 234] on select "Default px rem % vh vw" at bounding box center [196, 235] width 85 height 23
